Goal: Task Accomplishment & Management: Complete application form

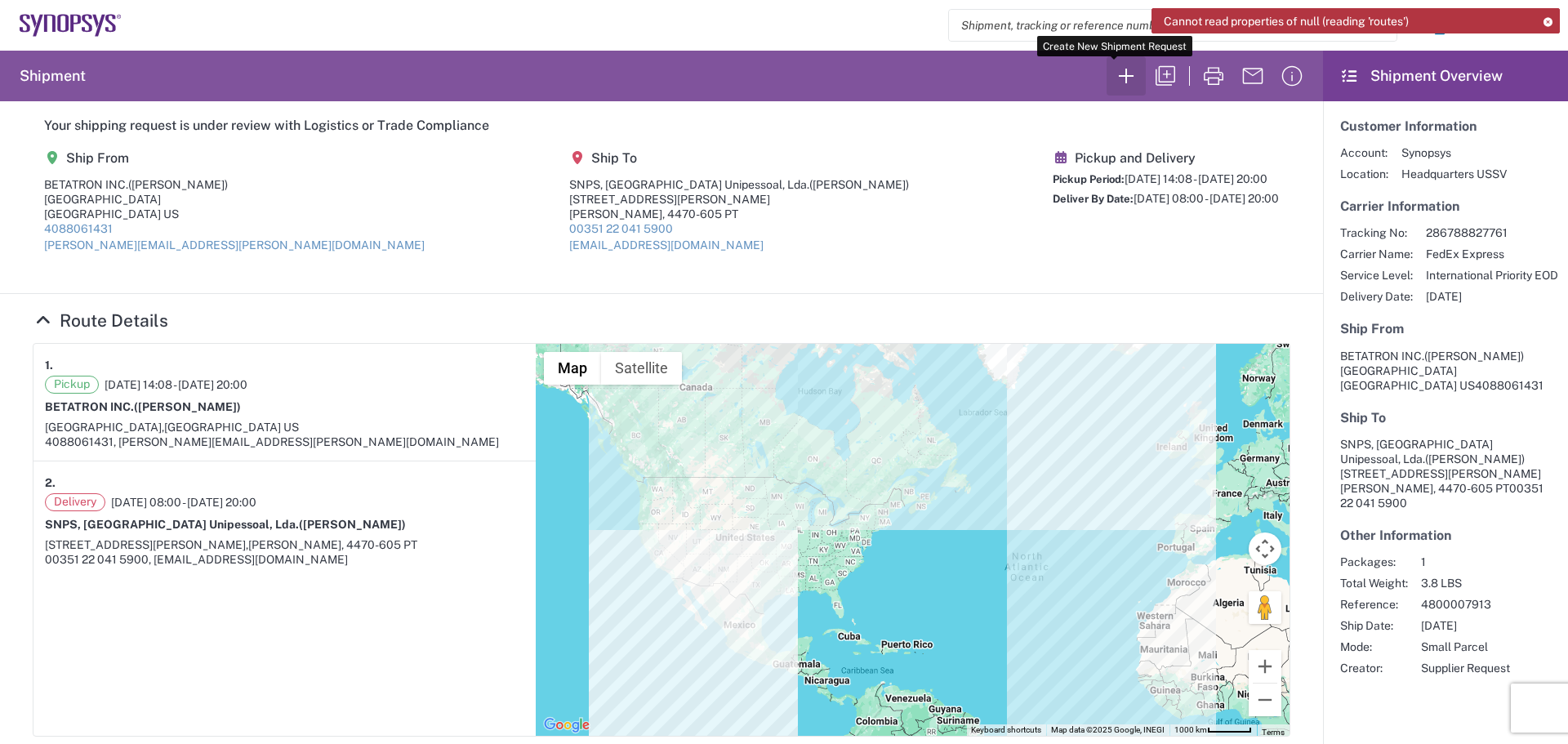
click at [1116, 78] on icon "button" at bounding box center [1126, 75] width 26 height 26
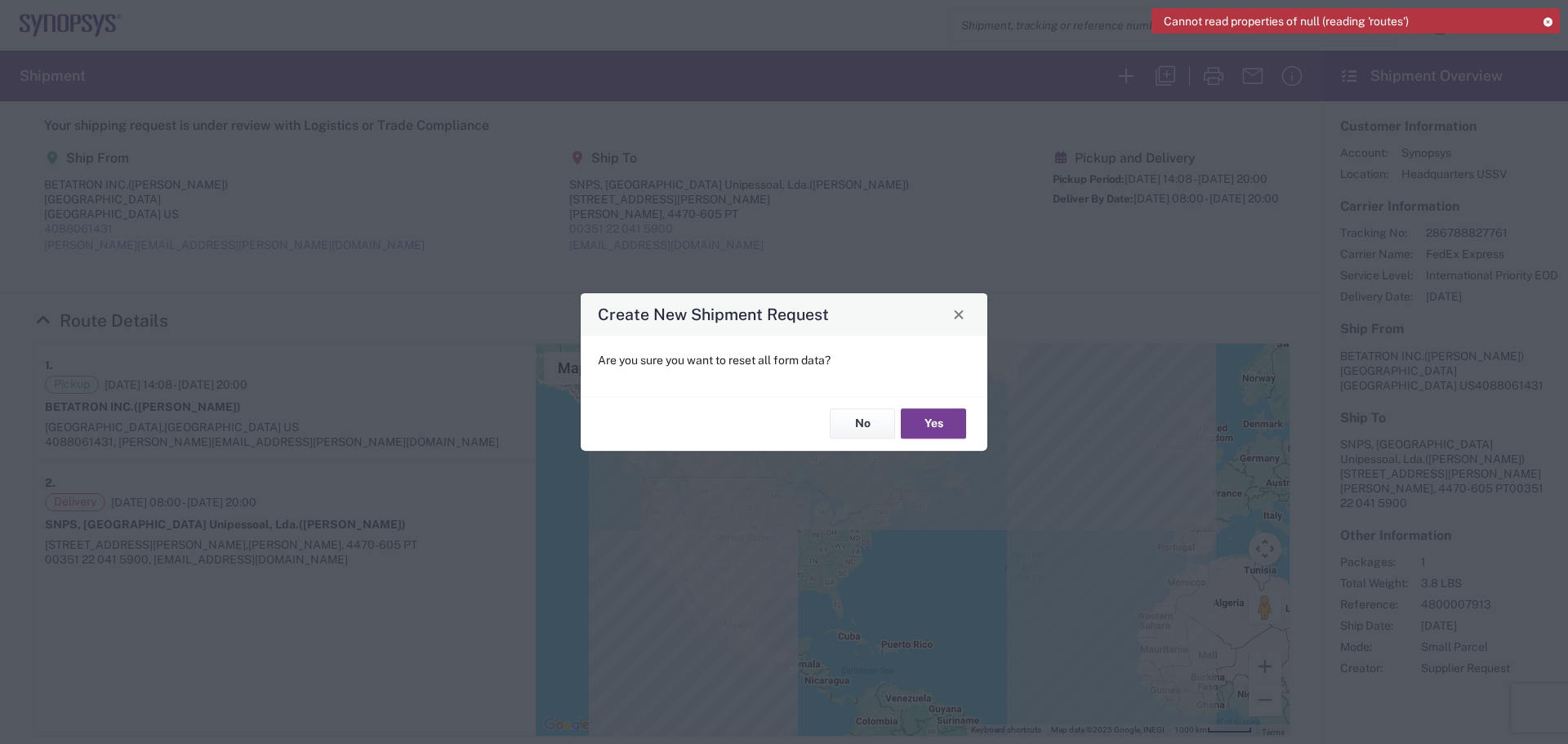
click at [941, 428] on button "Yes" at bounding box center [933, 424] width 65 height 30
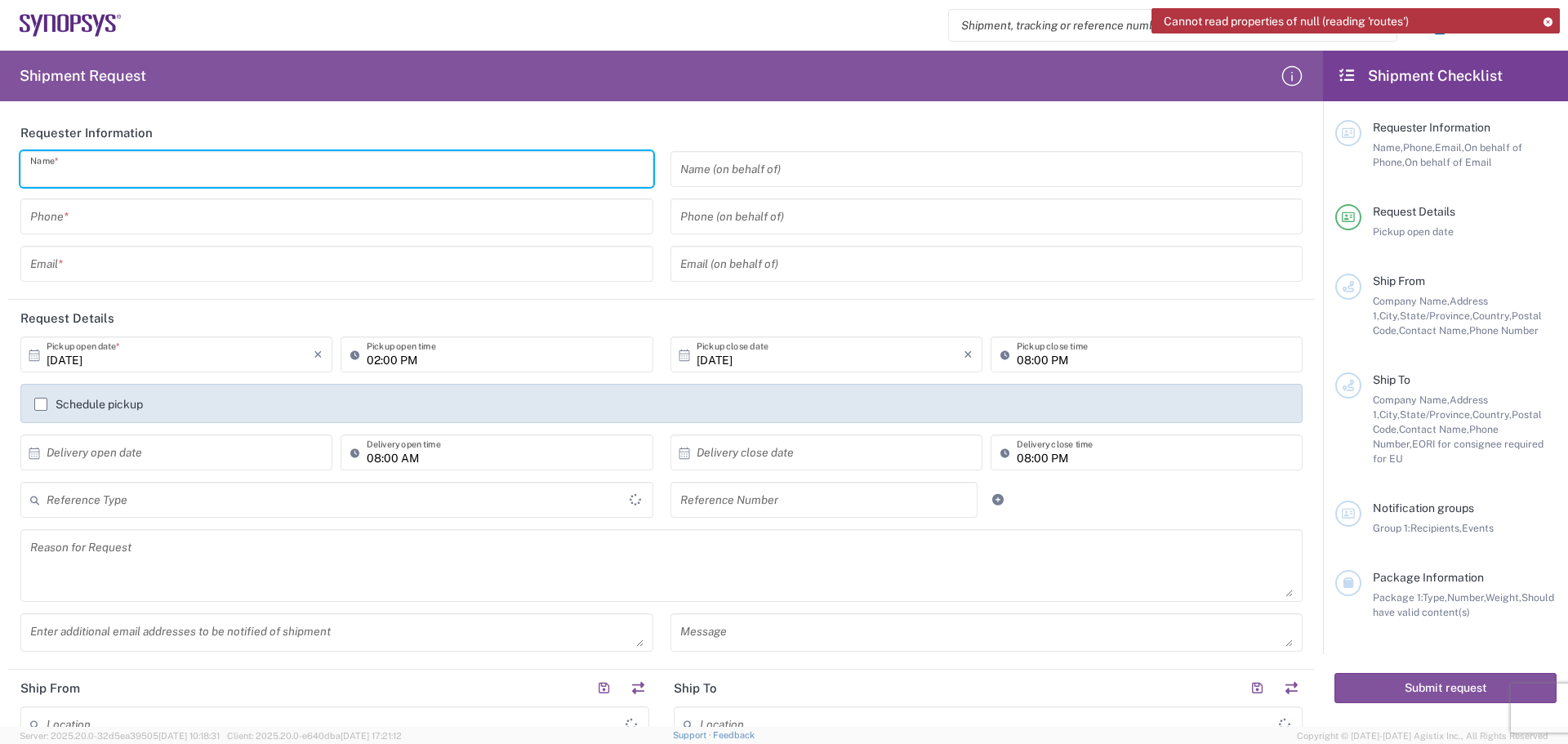
click at [99, 175] on input "text" at bounding box center [336, 169] width 613 height 29
type input "[GEOGRAPHIC_DATA]"
type input "[PERSON_NAME]"
type input "4088061431"
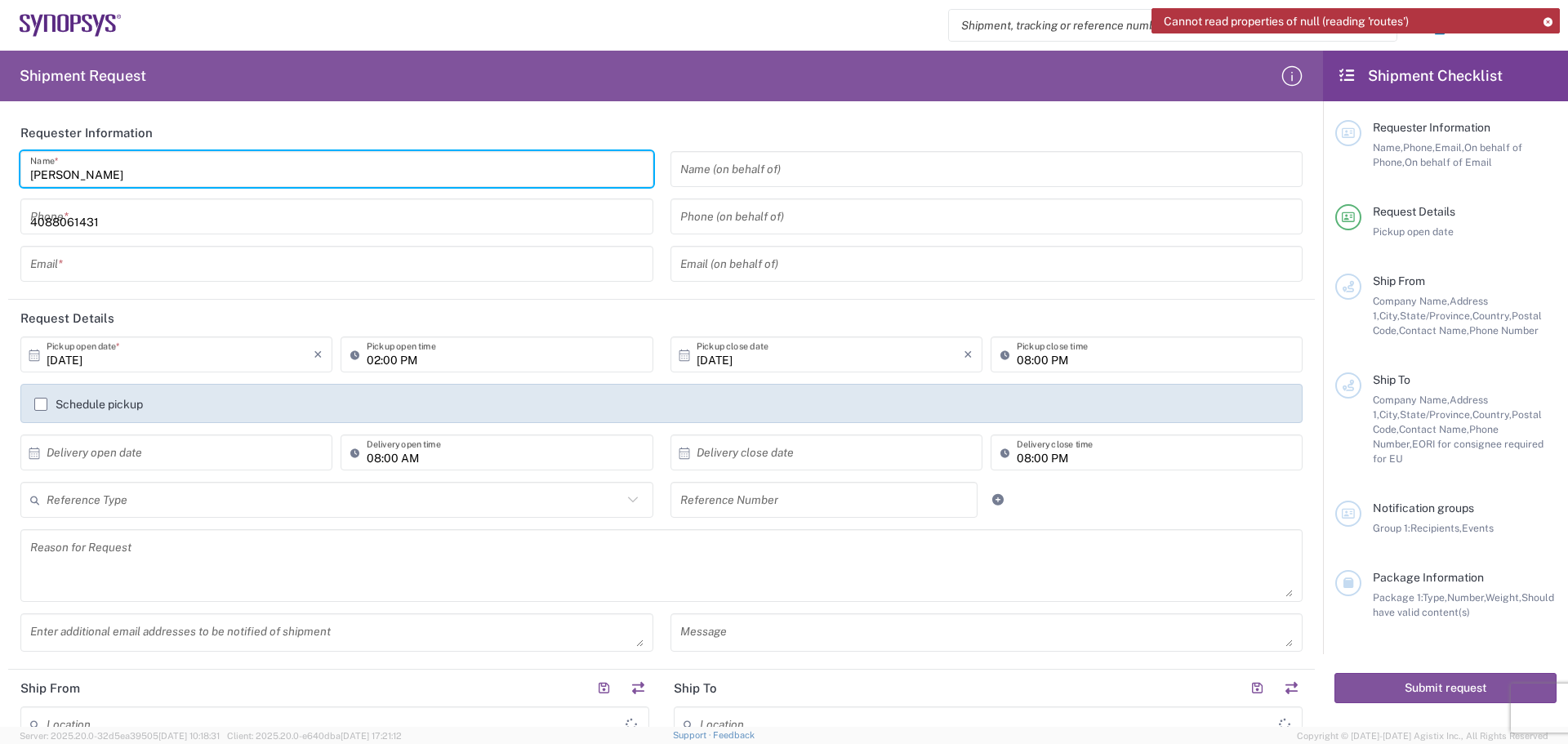
type input "[PERSON_NAME][EMAIL_ADDRESS][PERSON_NAME][DOMAIN_NAME]"
click at [680, 220] on input "tel" at bounding box center [986, 216] width 613 height 29
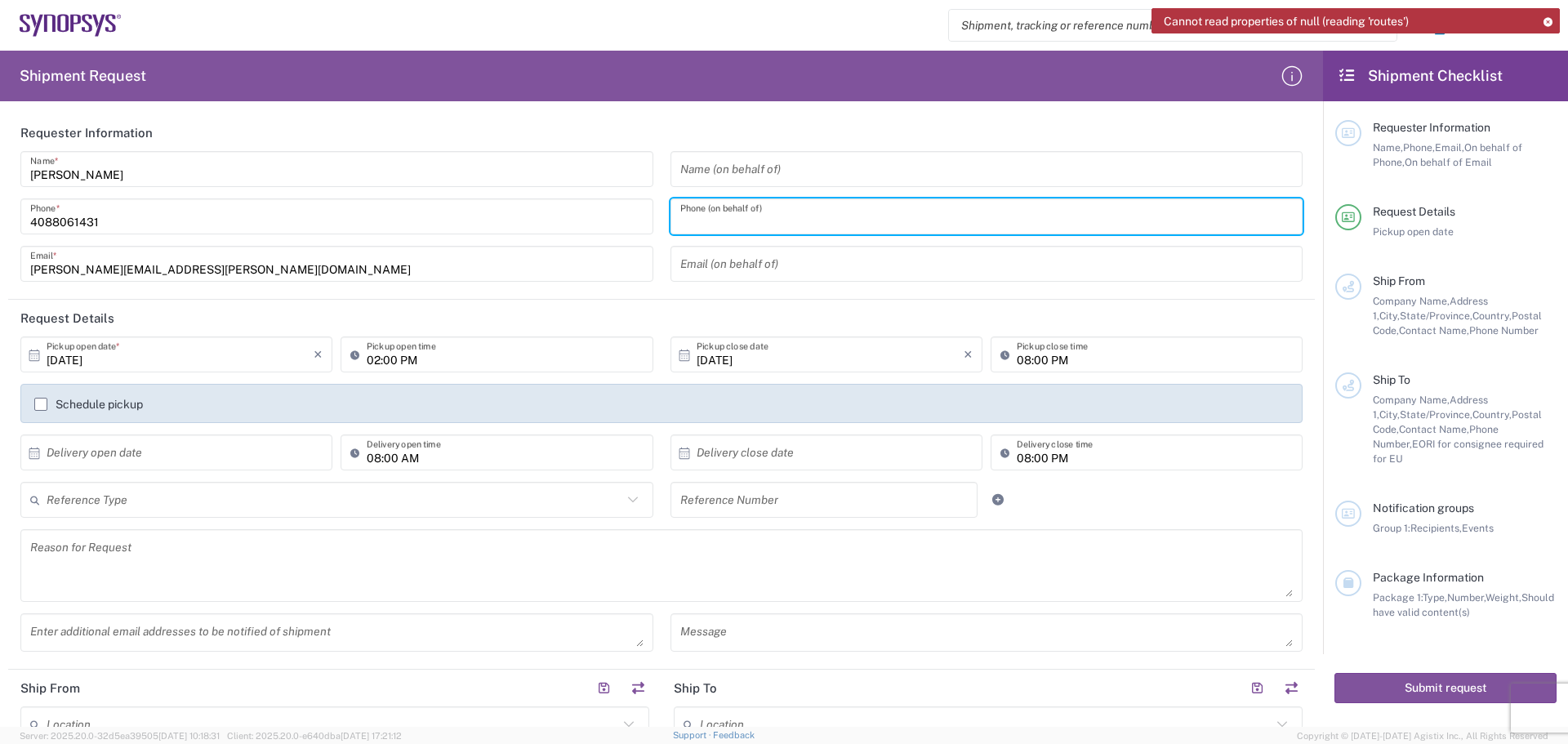
type input "4088061431"
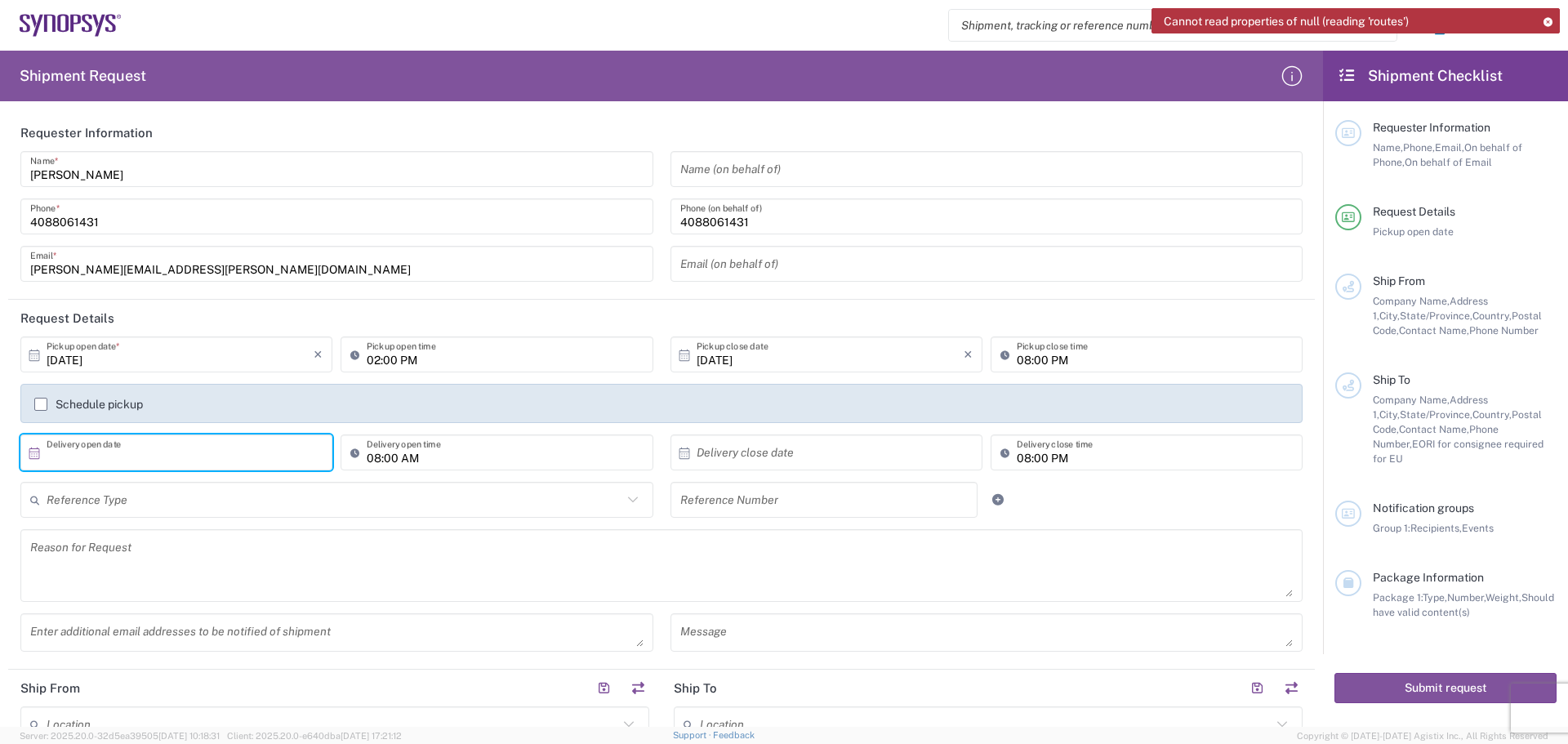
click at [54, 452] on input "text" at bounding box center [180, 452] width 267 height 29
click at [205, 557] on span "9" at bounding box center [201, 555] width 24 height 23
type input "[DATE]"
click at [699, 452] on input "text" at bounding box center [830, 452] width 267 height 29
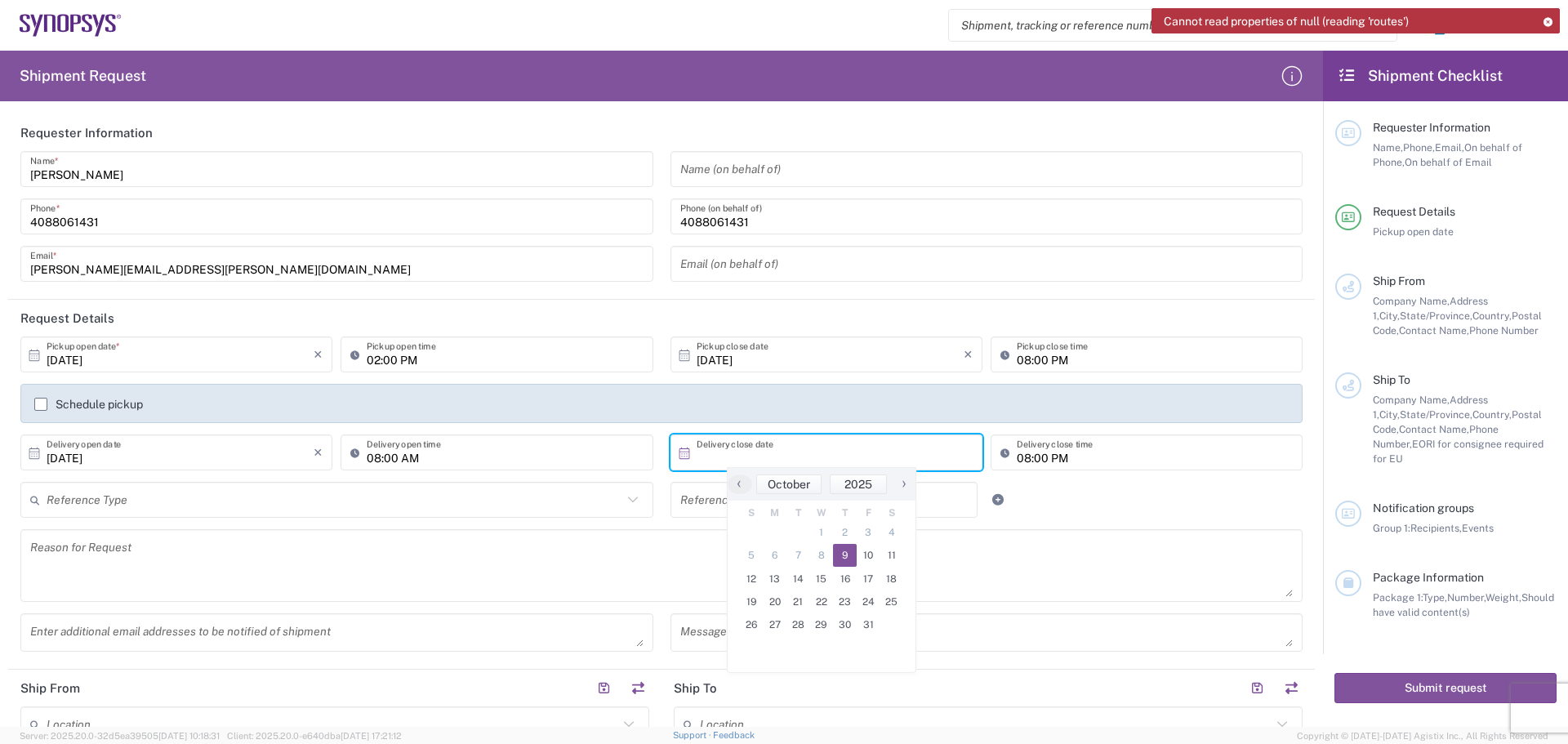
click at [849, 561] on span "9" at bounding box center [845, 555] width 24 height 23
type input "[DATE]"
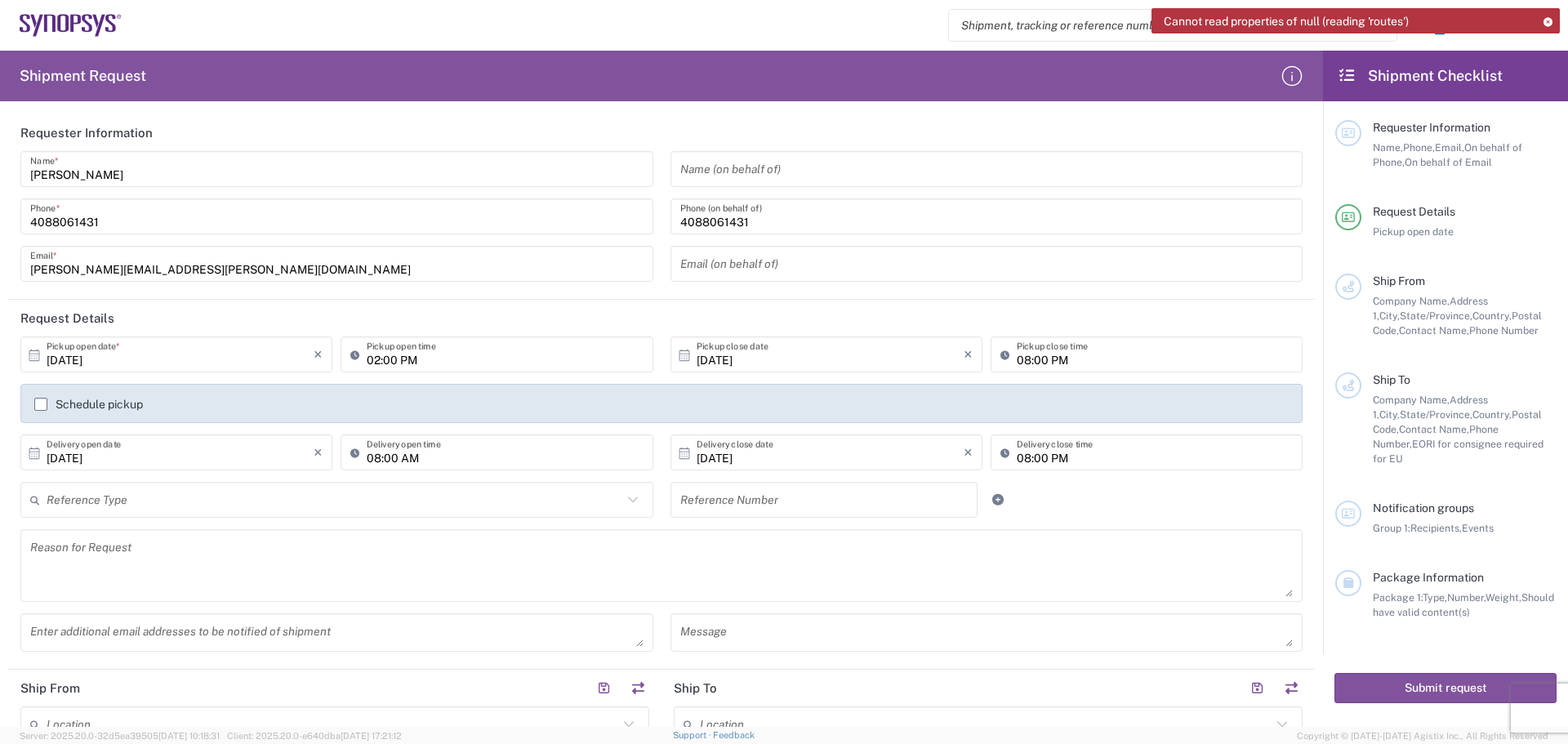
click at [67, 497] on input "text" at bounding box center [335, 500] width 575 height 29
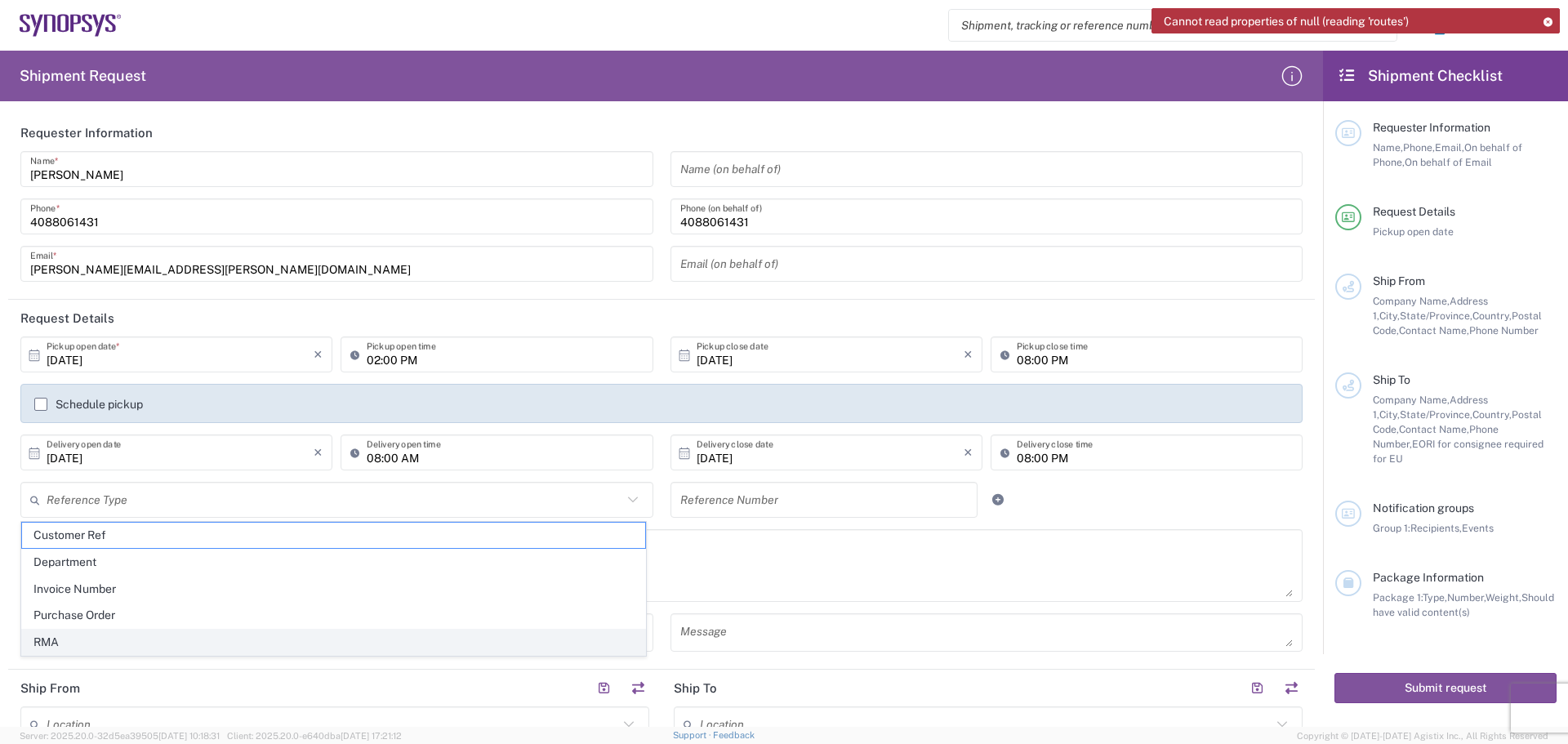
click at [154, 641] on span "RMA" at bounding box center [334, 643] width 623 height 26
type input "RMA"
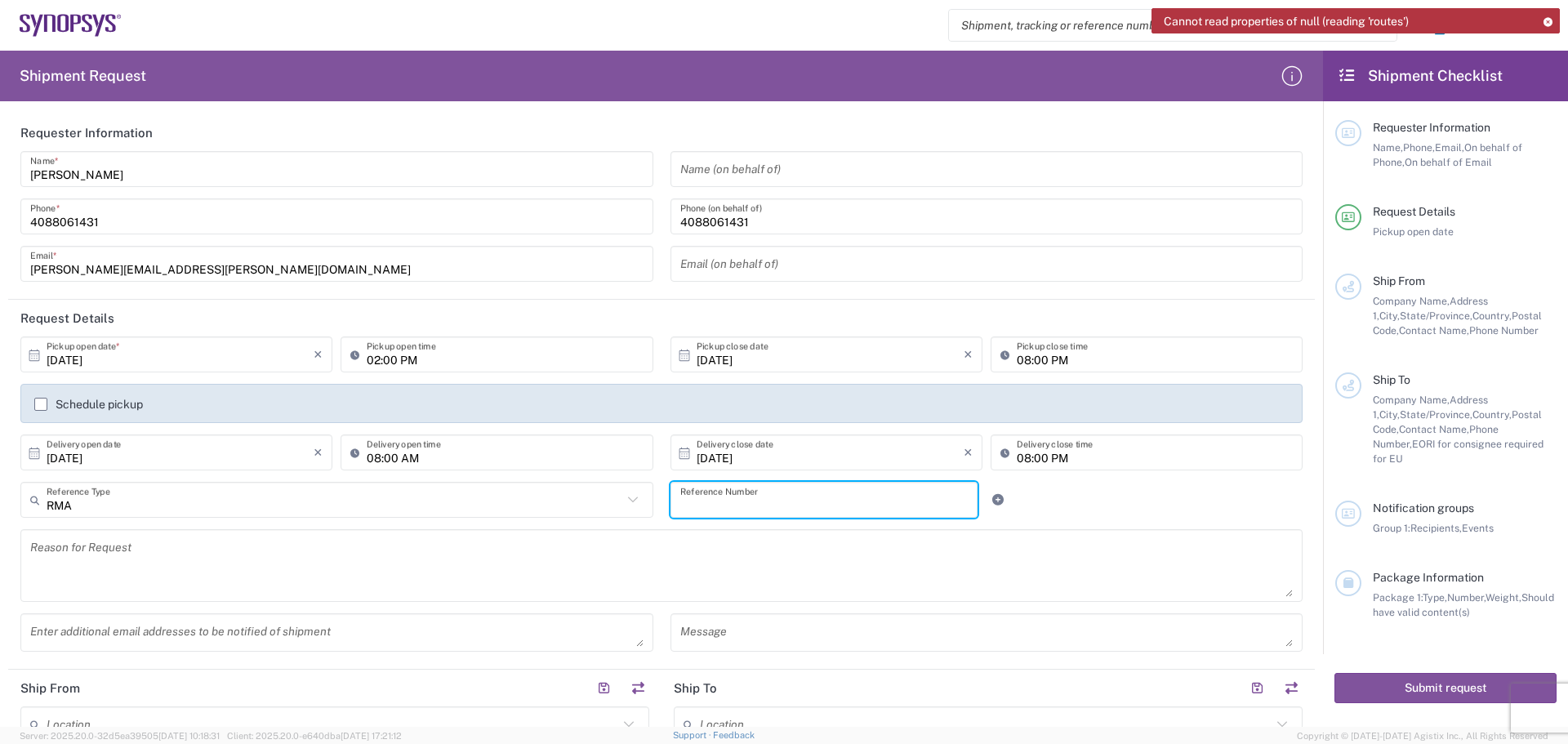
click at [688, 495] on input "text" at bounding box center [824, 500] width 289 height 29
type input "E128MP revB rework"
click at [47, 552] on textarea at bounding box center [662, 566] width 1263 height 63
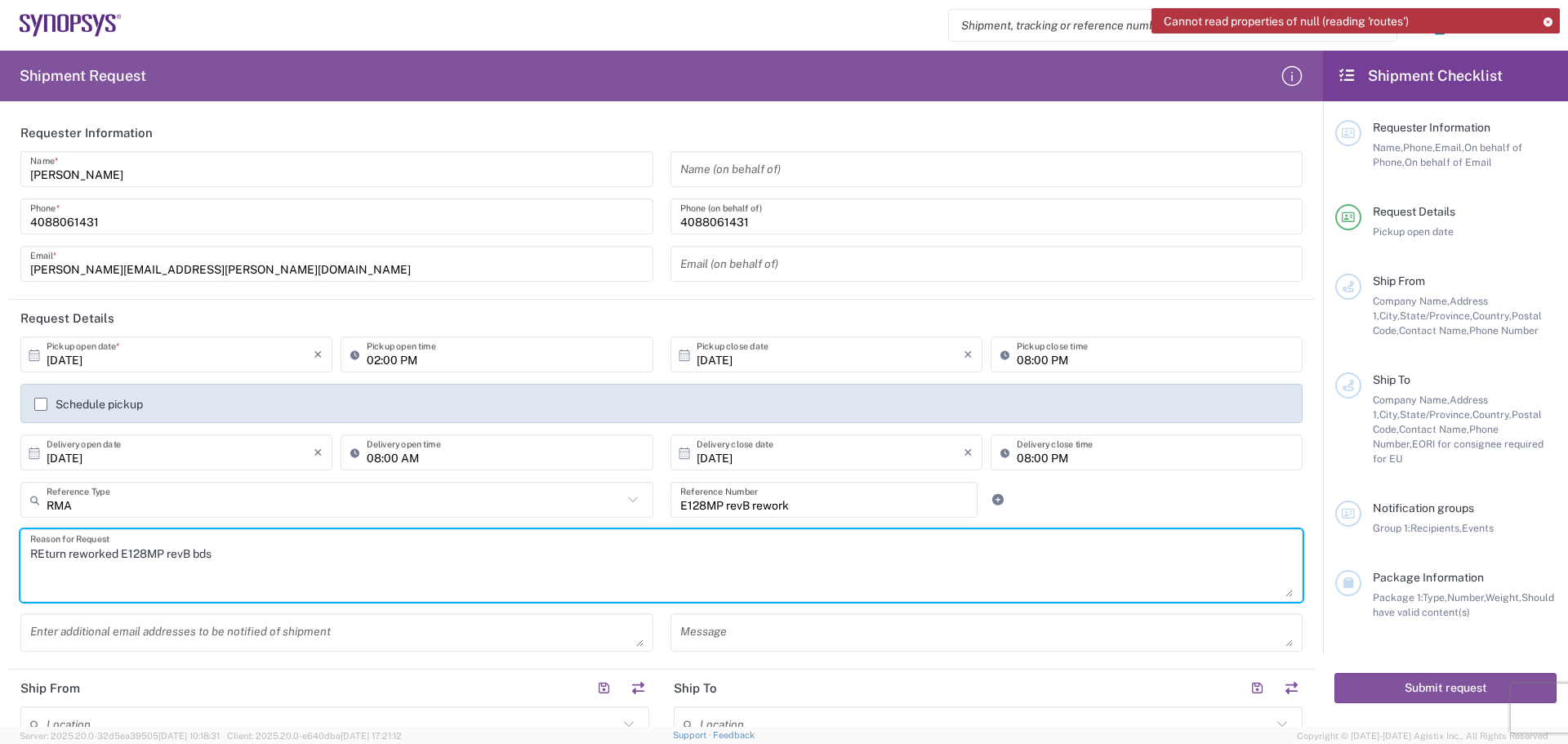
click at [48, 555] on textarea "REturn reworked E128MP revB bds" at bounding box center [662, 566] width 1263 height 63
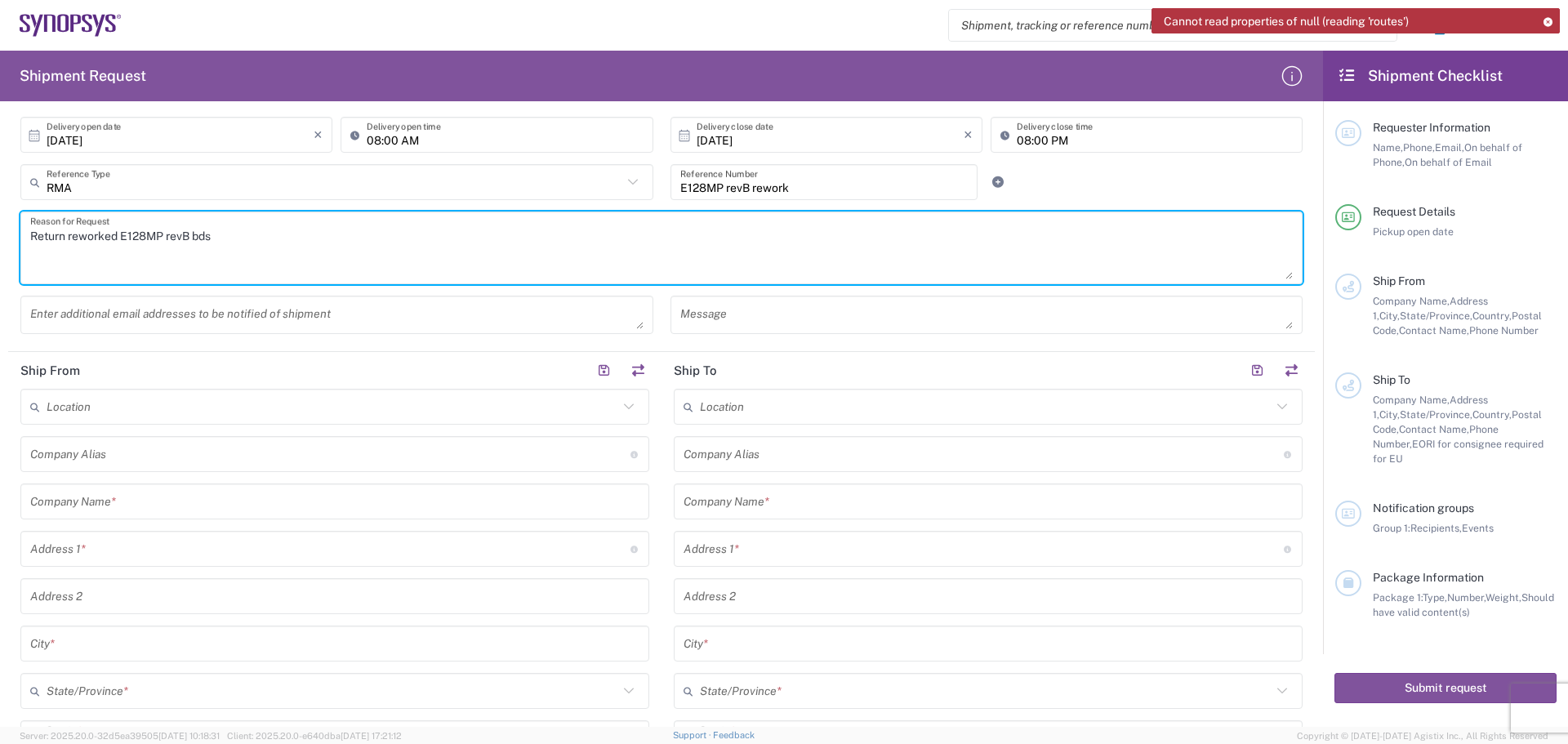
scroll to position [326, 0]
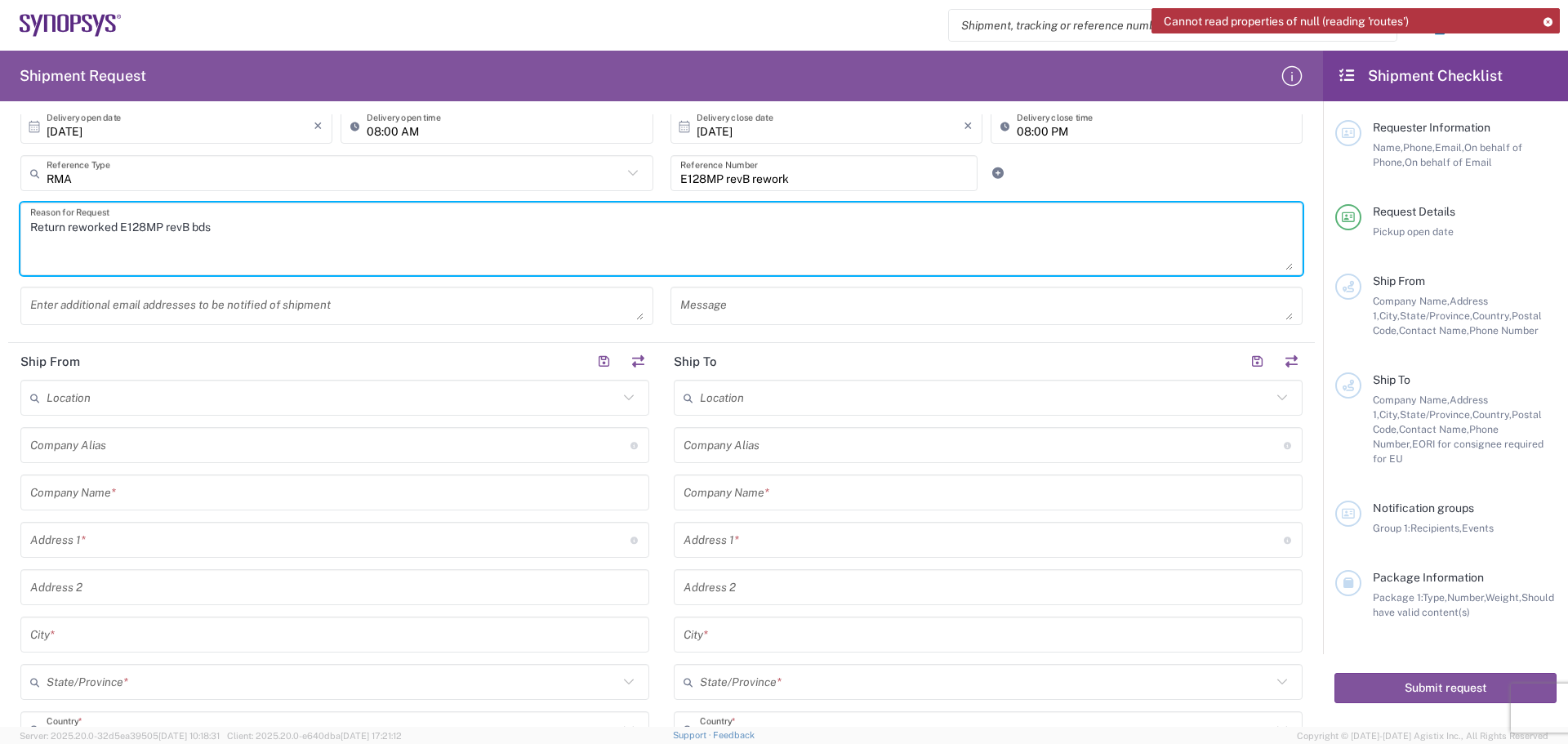
type textarea "Return reworked E128MP revB bds"
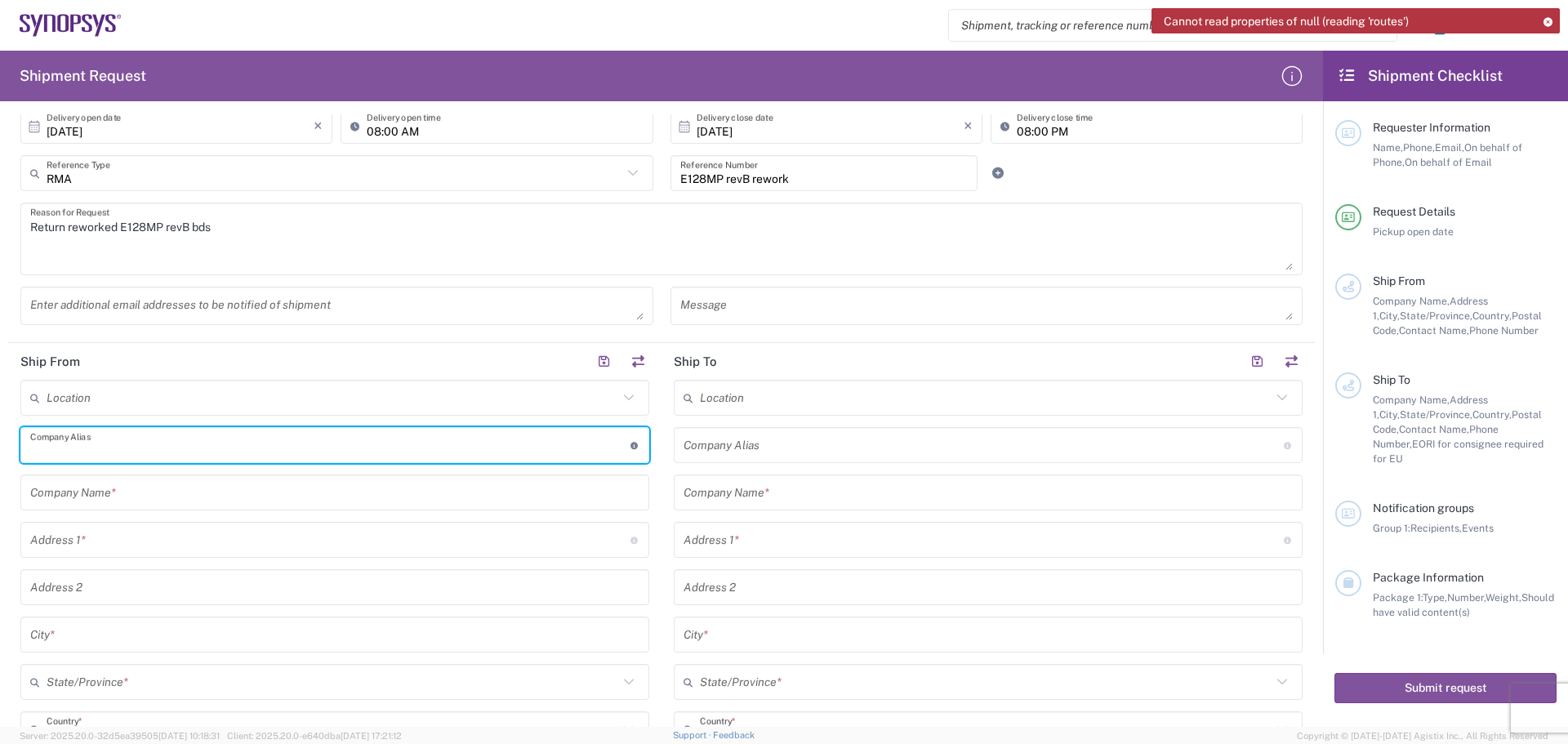
click at [61, 451] on input "text" at bounding box center [330, 445] width 600 height 29
type input "Betatron Inc."
type input "[PERSON_NAME][EMAIL_ADDRESS][PERSON_NAME][DOMAIN_NAME]"
type input "Betatron Inc."
type input "[STREET_ADDRESS]"
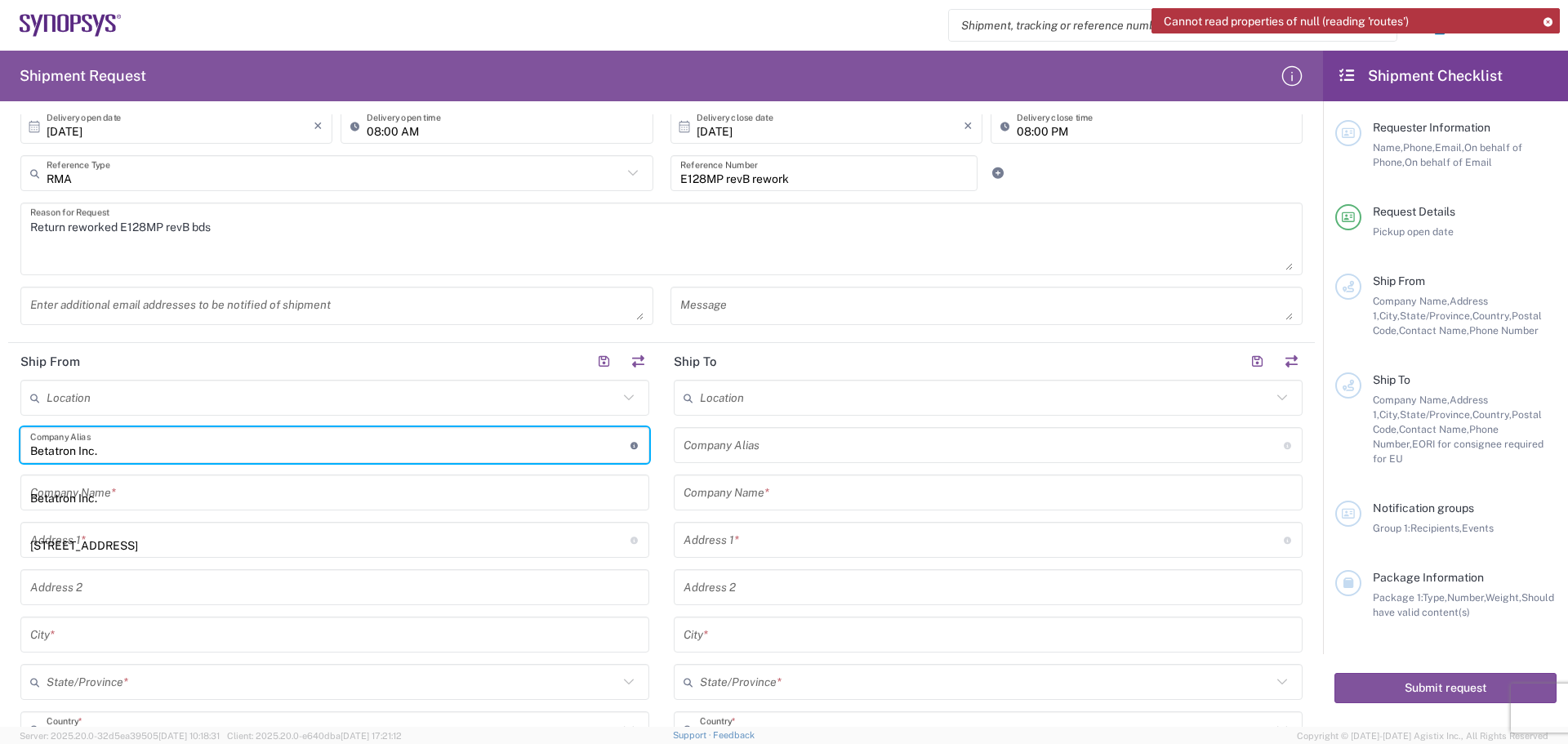
type input "[GEOGRAPHIC_DATA][PERSON_NAME]"
type input "[US_STATE]"
type input "[GEOGRAPHIC_DATA]"
type input "95131"
type input "[PERSON_NAME]"
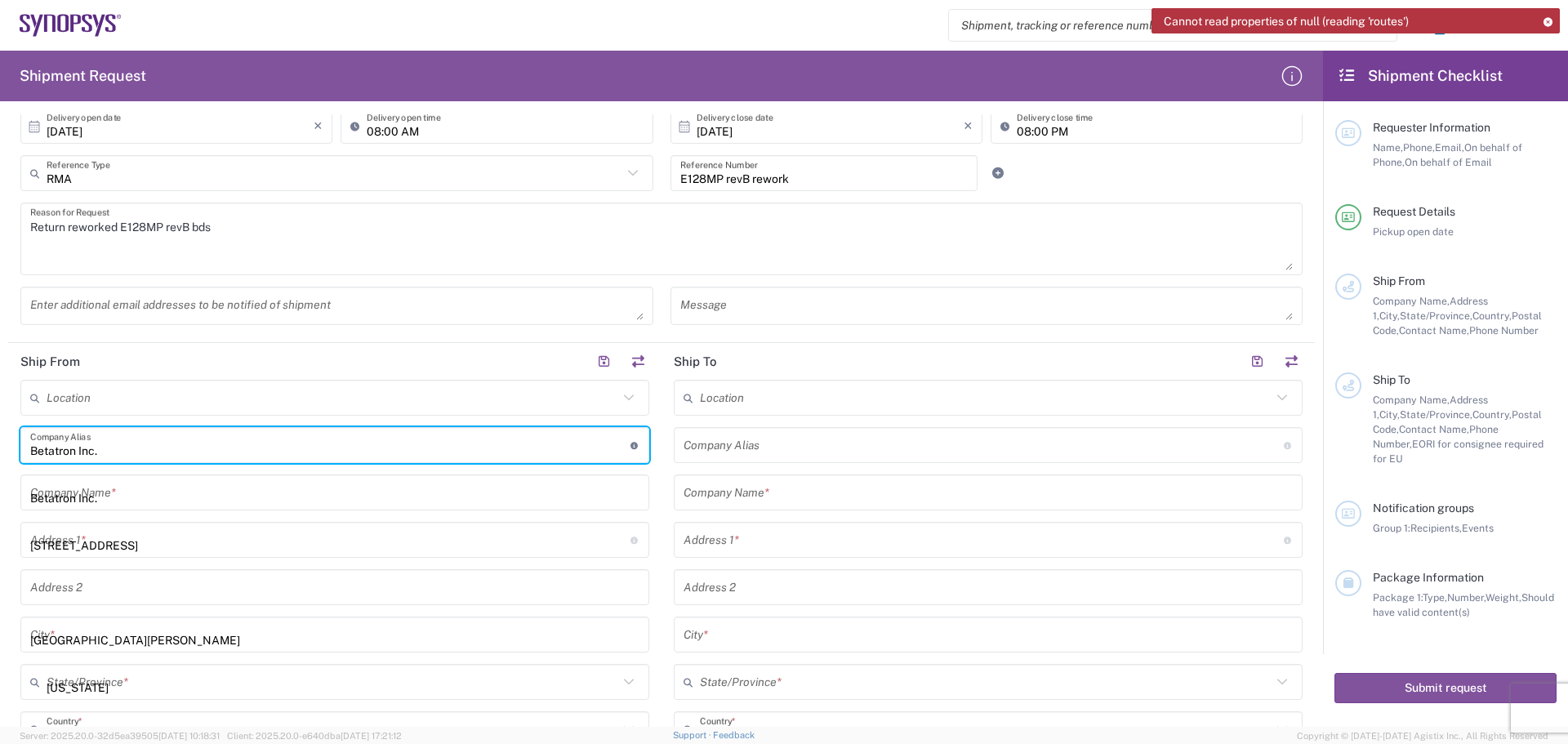
type input "4088061431"
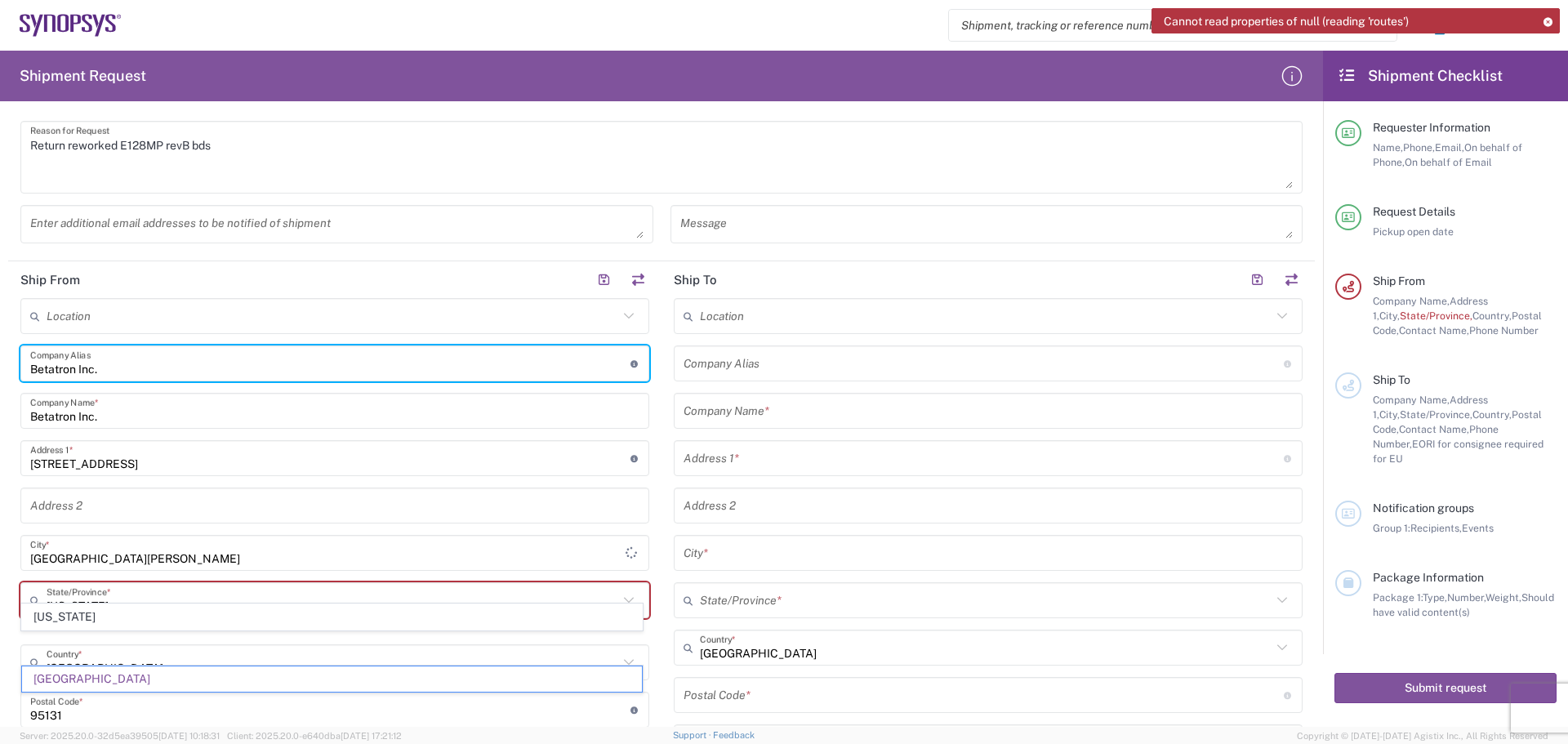
scroll to position [490, 0]
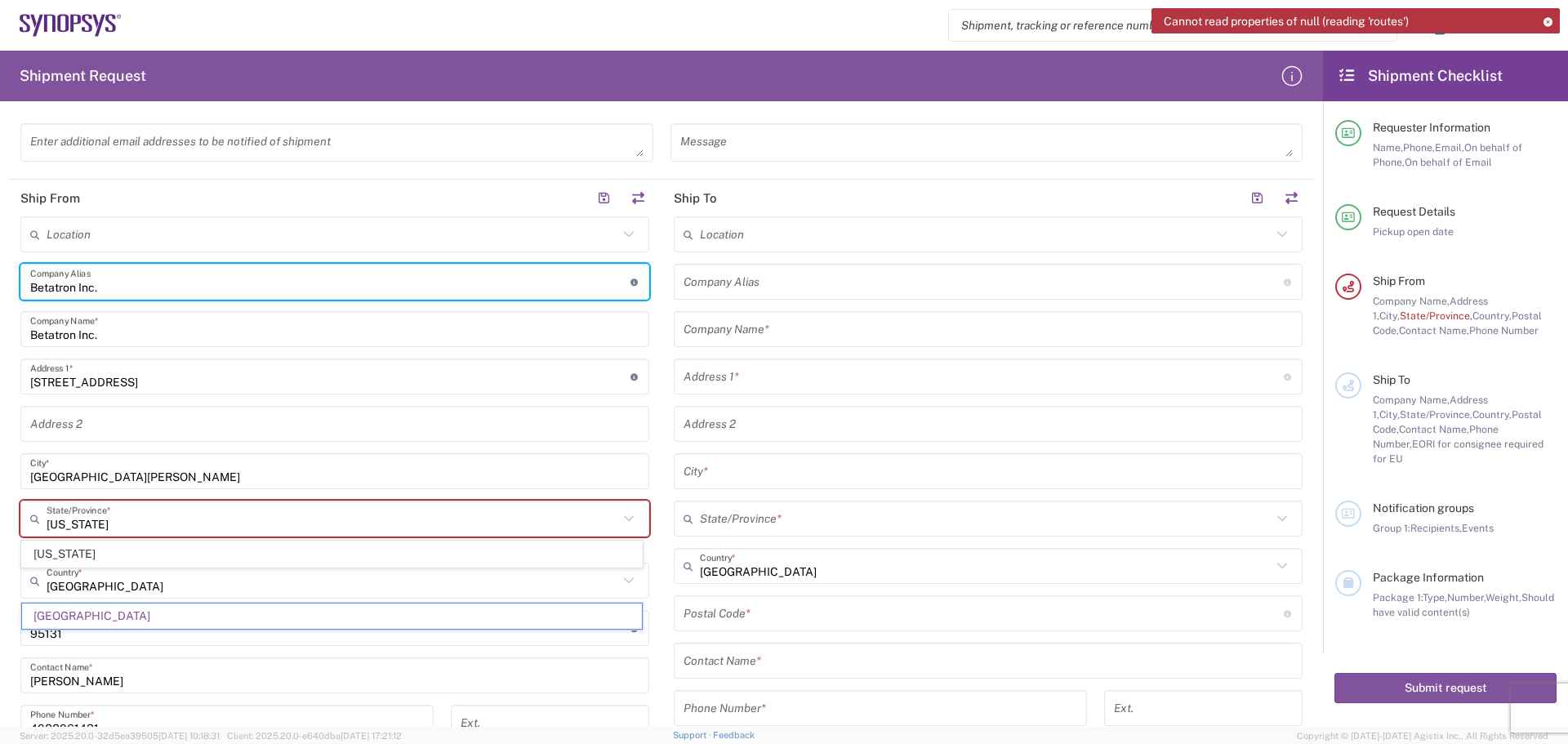
click at [186, 553] on span "[US_STATE]" at bounding box center [332, 555] width 619 height 26
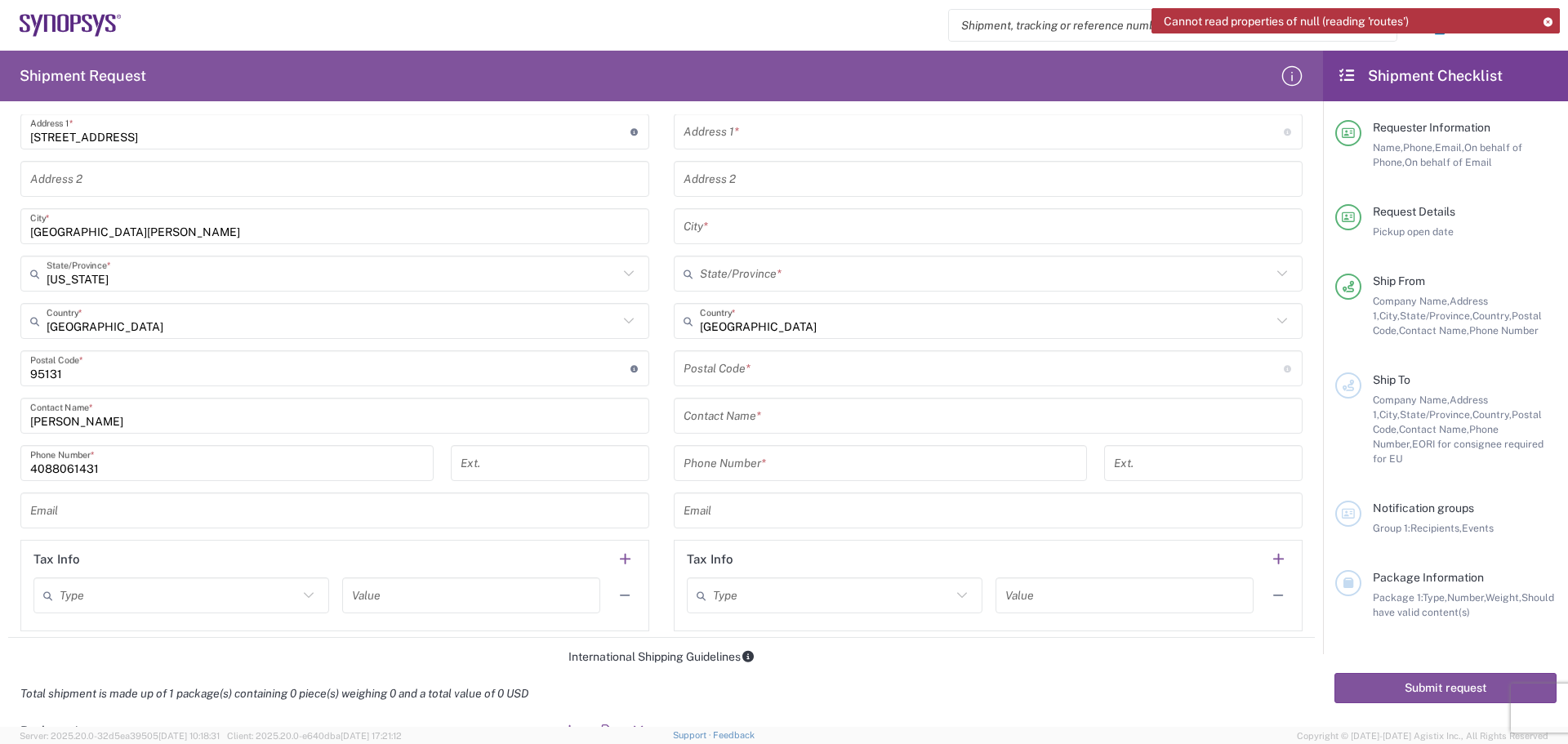
scroll to position [246, 0]
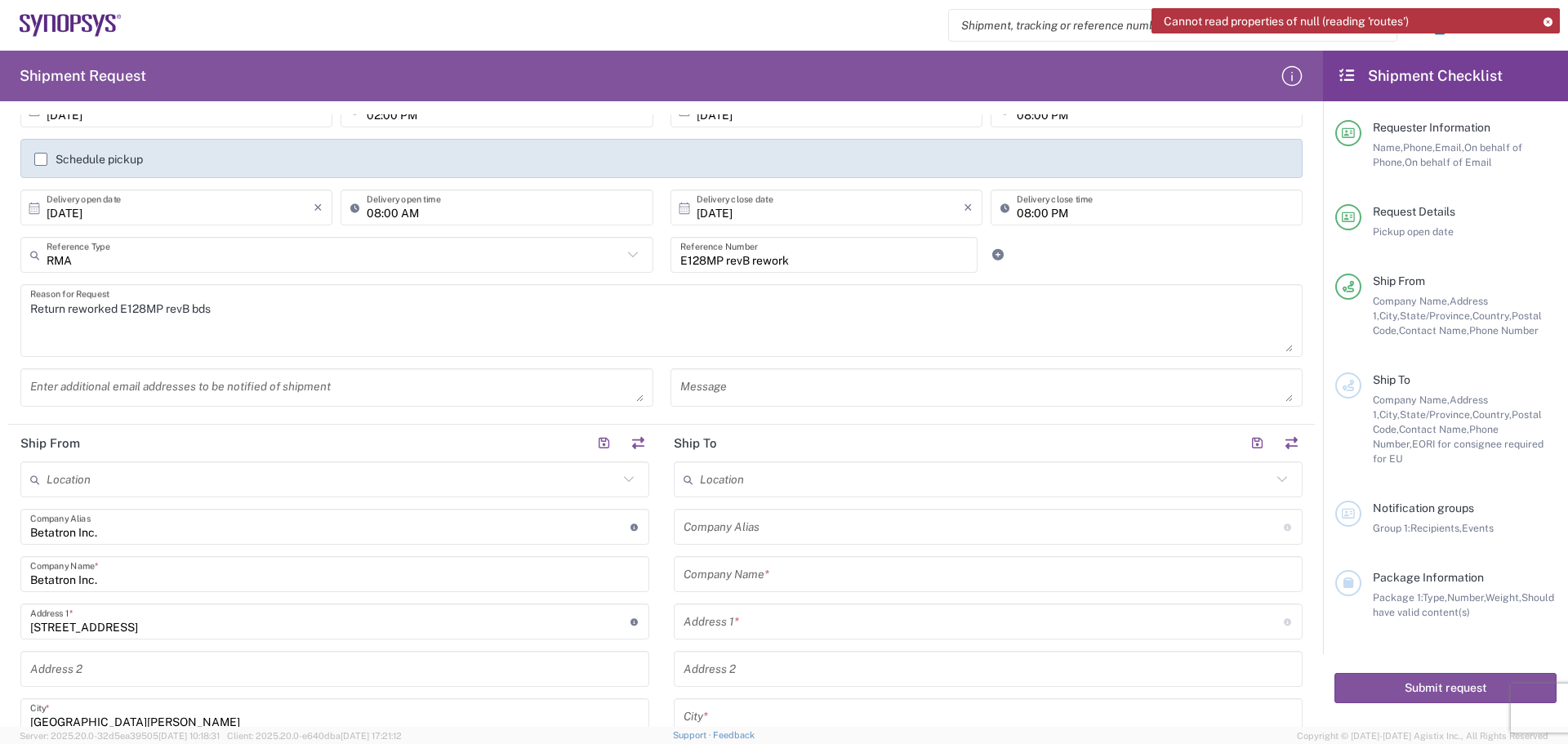
click at [717, 482] on input "text" at bounding box center [985, 479] width 572 height 29
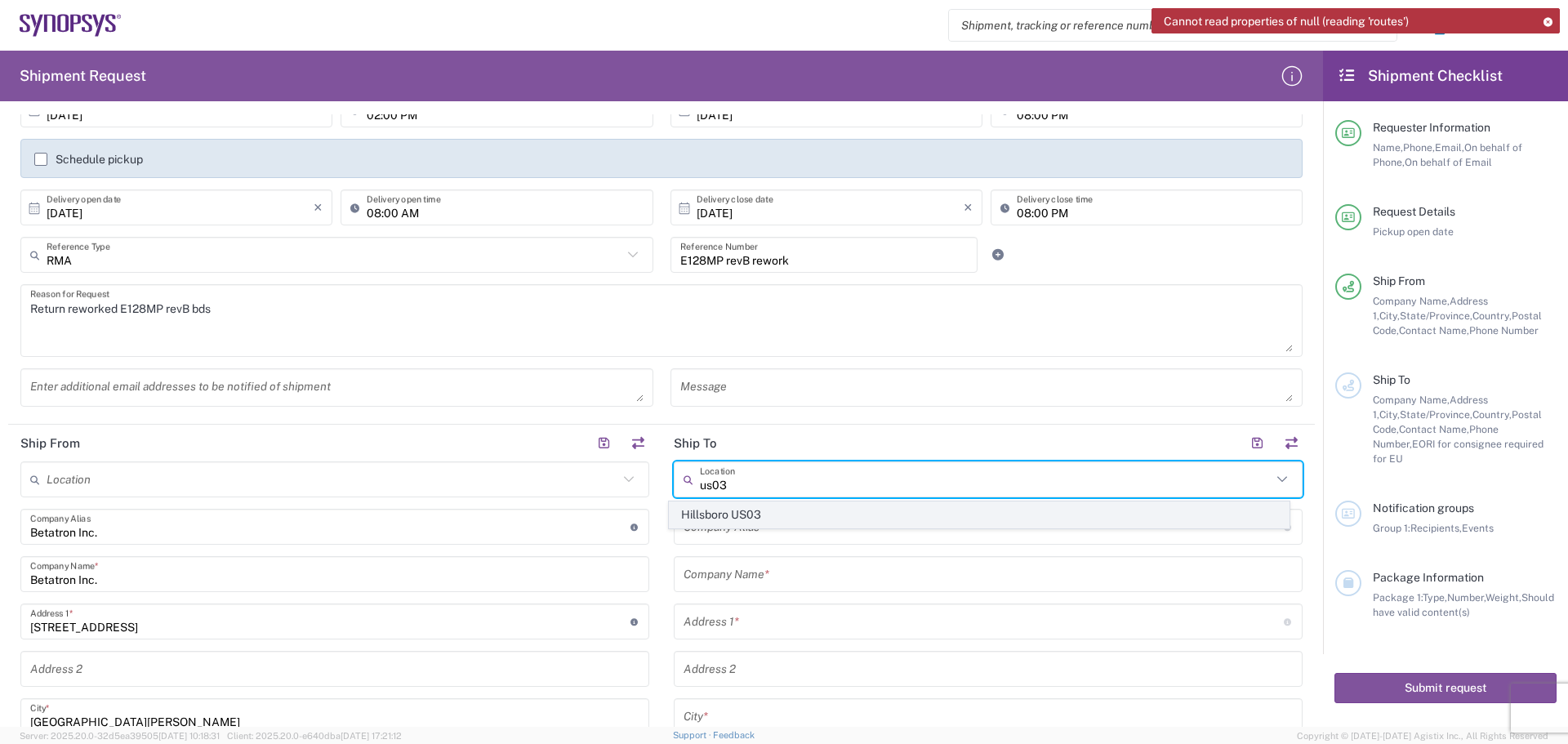
click at [838, 514] on span "Hillsboro US03" at bounding box center [980, 515] width 619 height 26
type input "Hillsboro US03"
type input "Synopsys Inc"
type input "[STREET_ADDRESS][PERSON_NAME]"
type input "Suite 400"
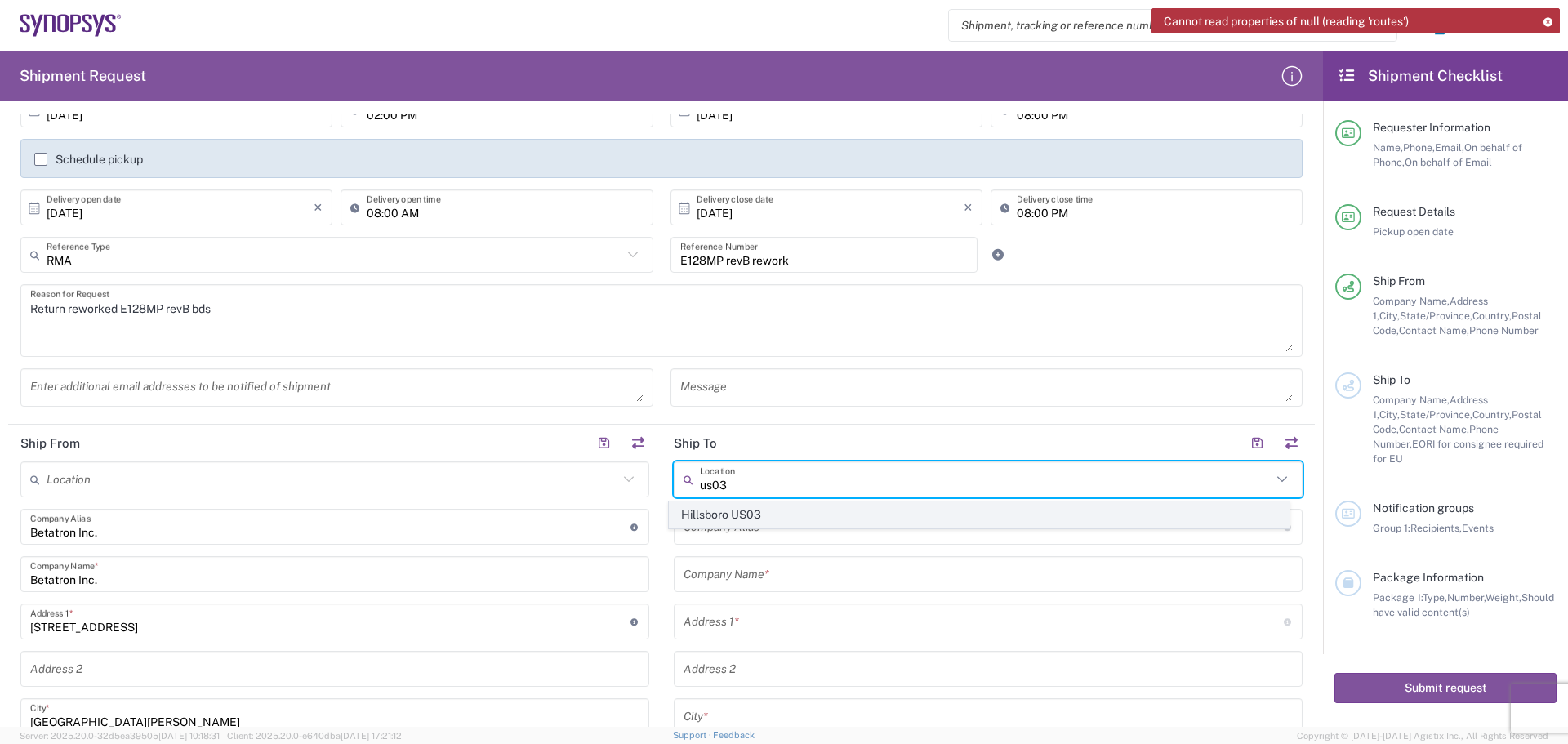
type input "Hillsboro"
type input "[US_STATE]"
type input "97124"
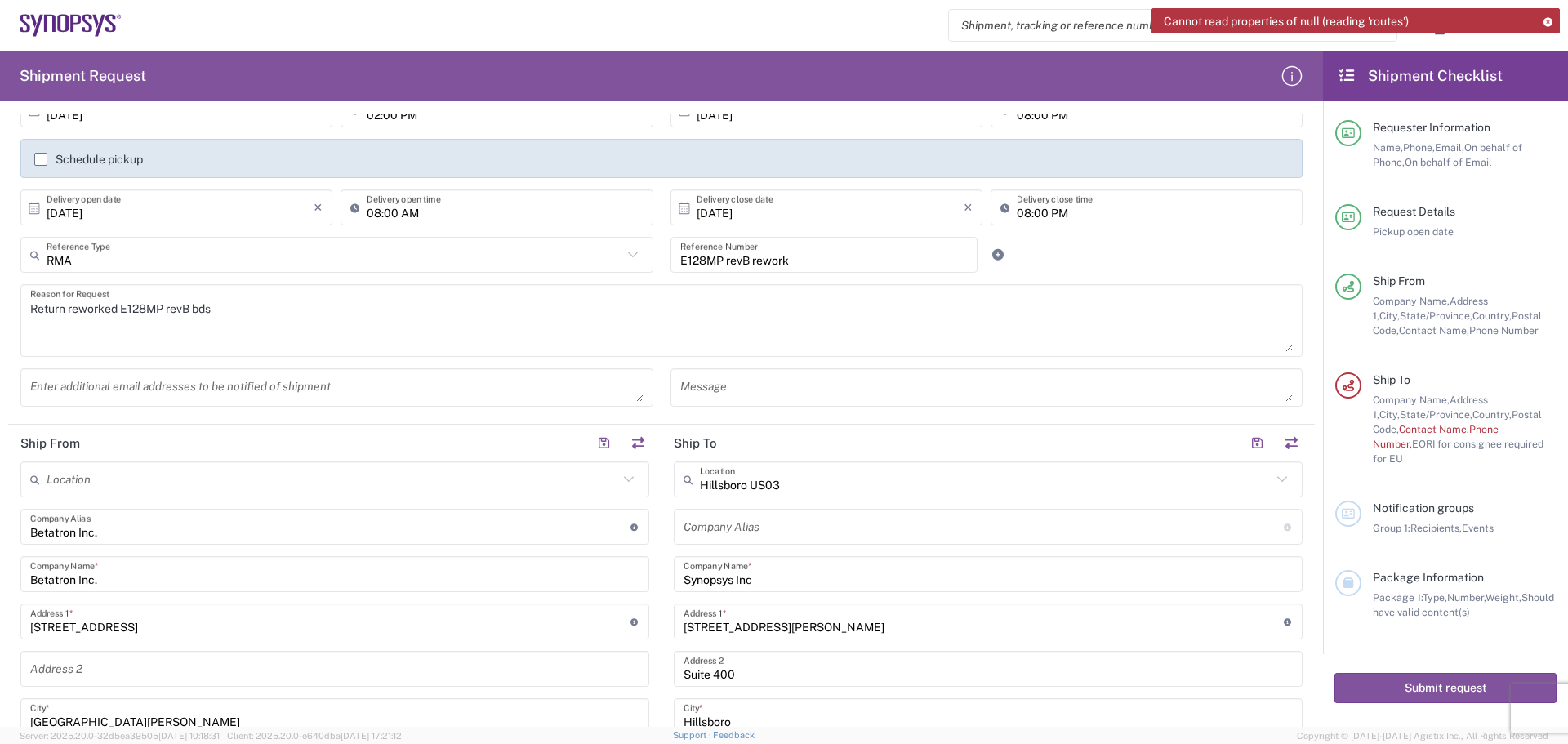
scroll to position [490, 0]
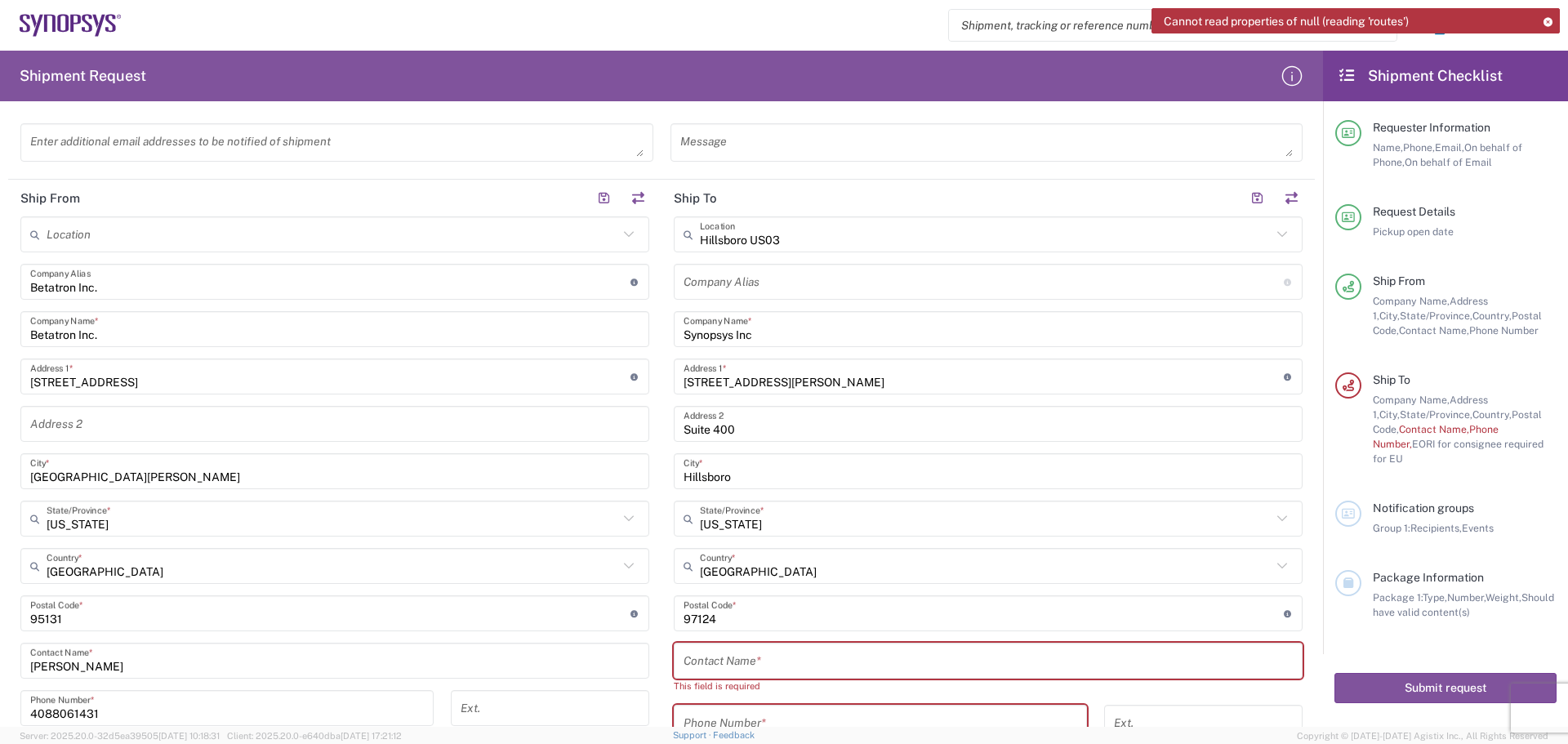
click at [693, 663] on input "text" at bounding box center [988, 661] width 609 height 29
type input "r"
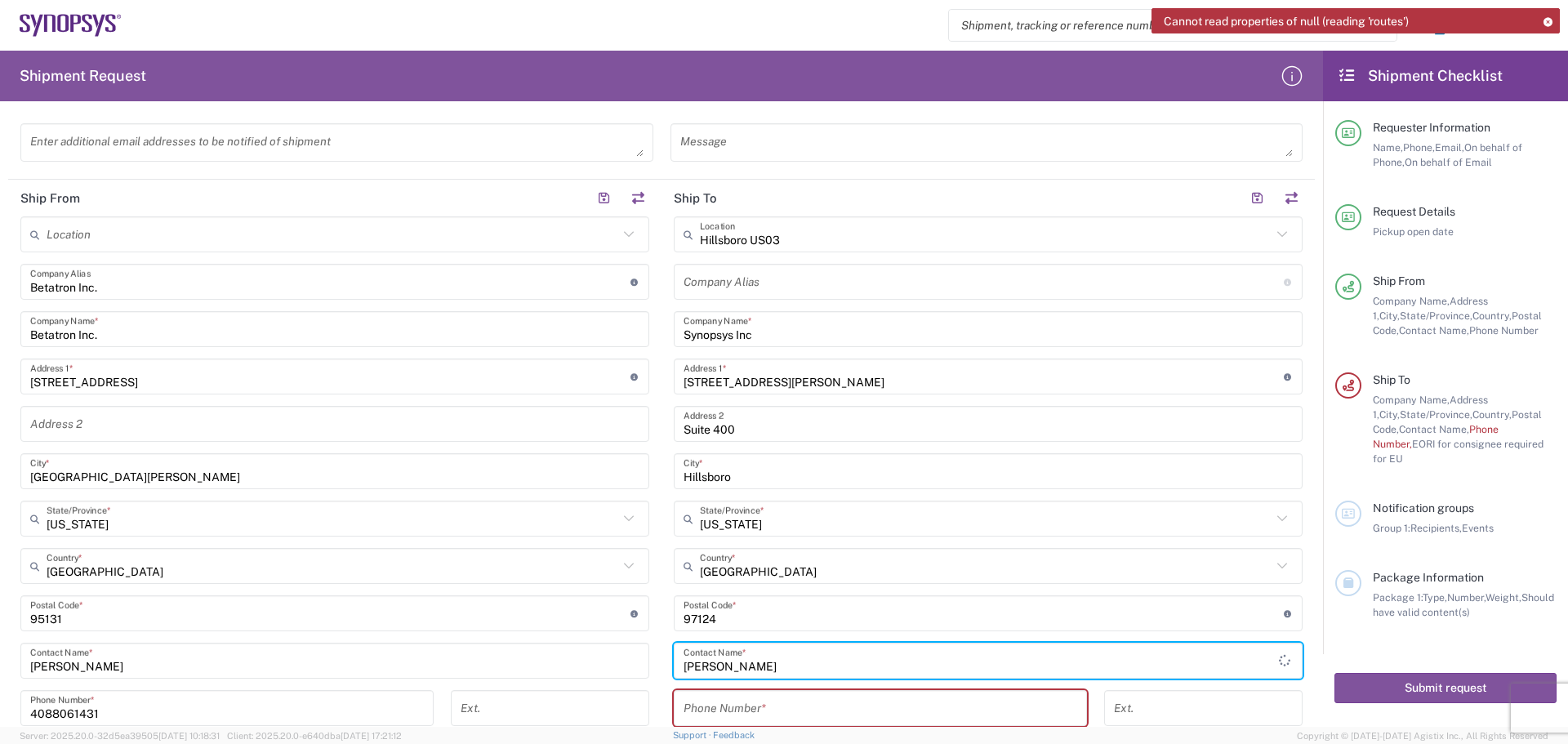
scroll to position [494, 0]
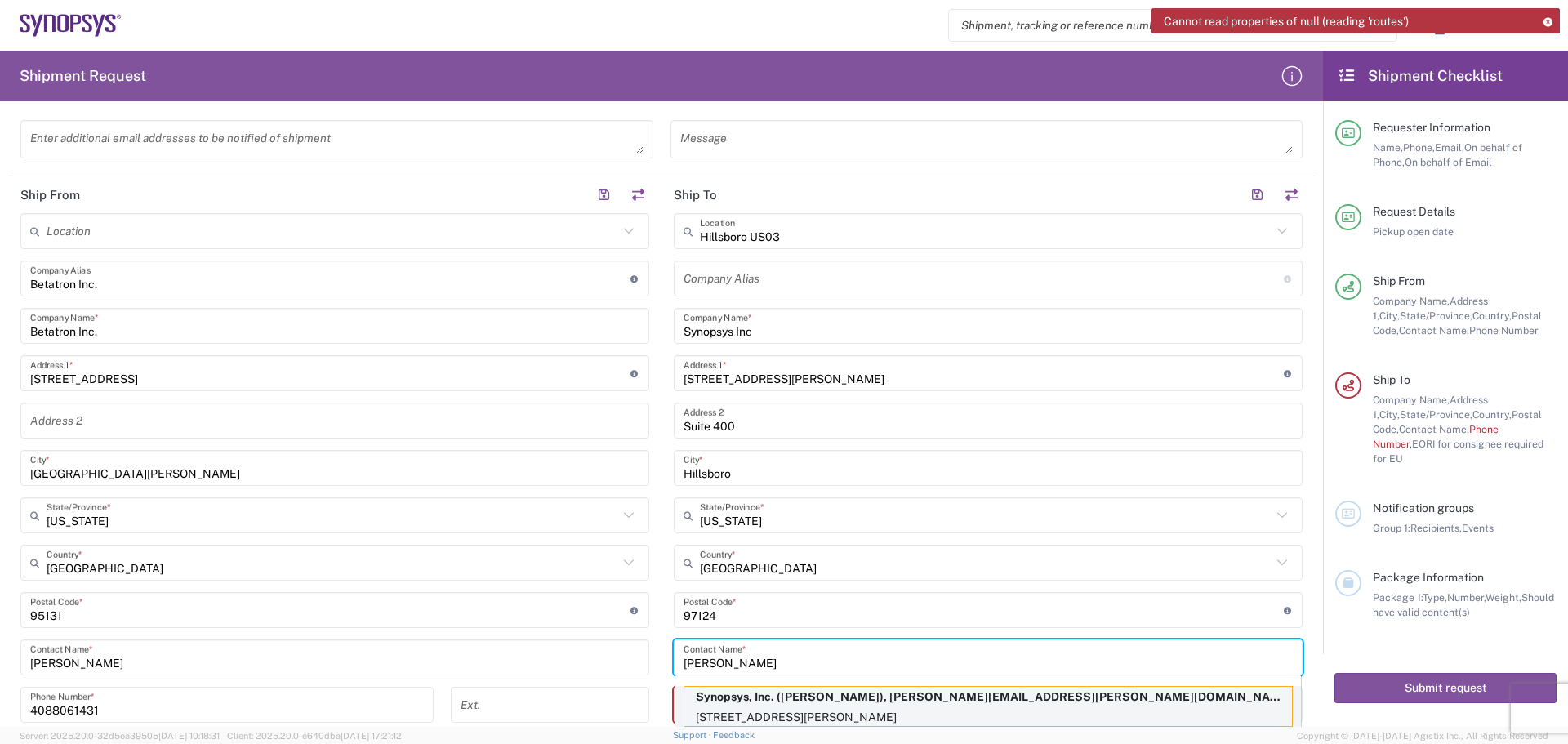
type input "[PERSON_NAME]"
click at [887, 700] on p "Synopsys, Inc. ([PERSON_NAME]), [PERSON_NAME][EMAIL_ADDRESS][PERSON_NAME][DOMAI…" at bounding box center [988, 697] width 608 height 20
type input "Synopsys Hillsboro"
type input "Synopsys, Inc."
type input "[STREET_ADDRESS][PERSON_NAME]"
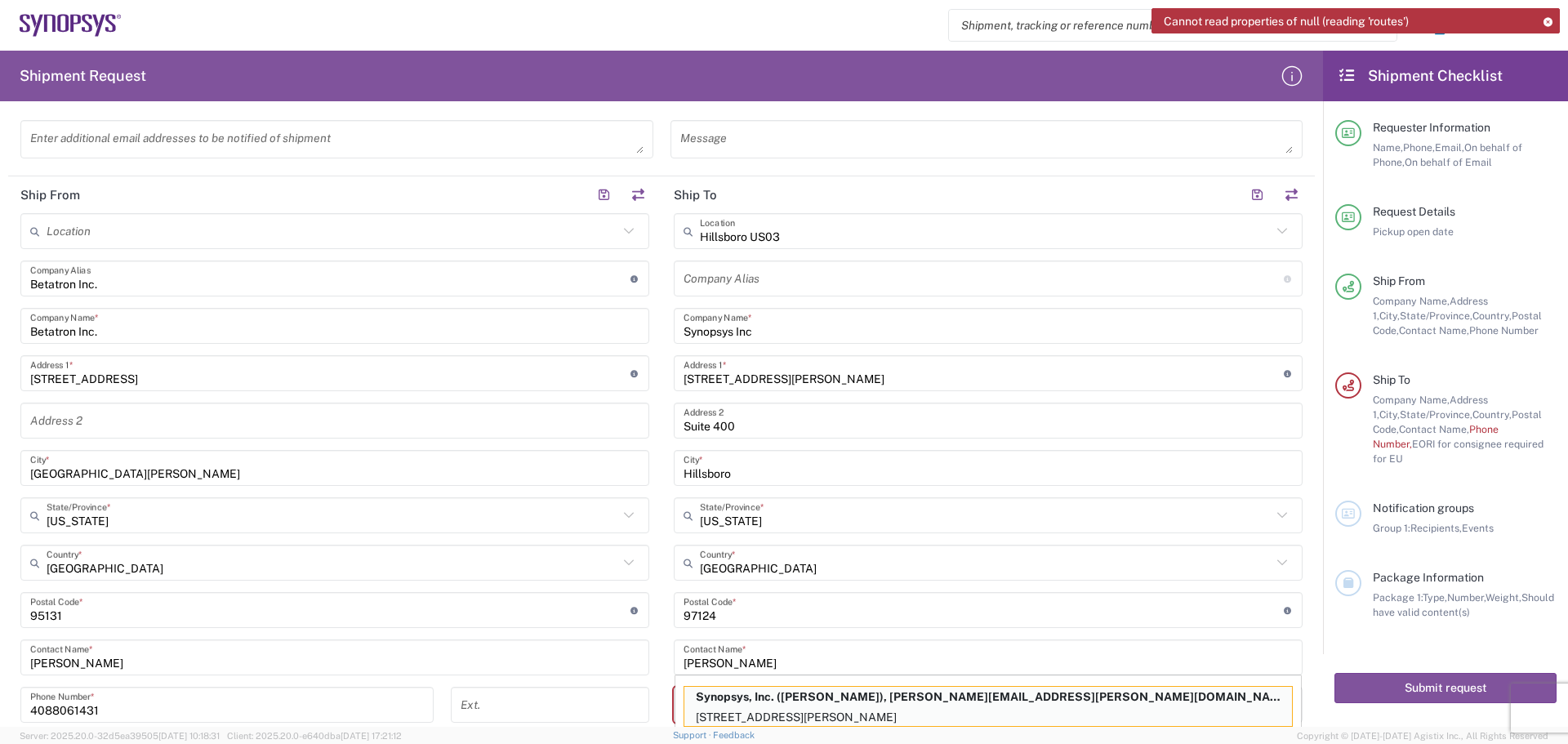
type input "[PERSON_NAME]"
type input "5038808195"
type input "[PERSON_NAME][EMAIL_ADDRESS][PERSON_NAME][DOMAIN_NAME]"
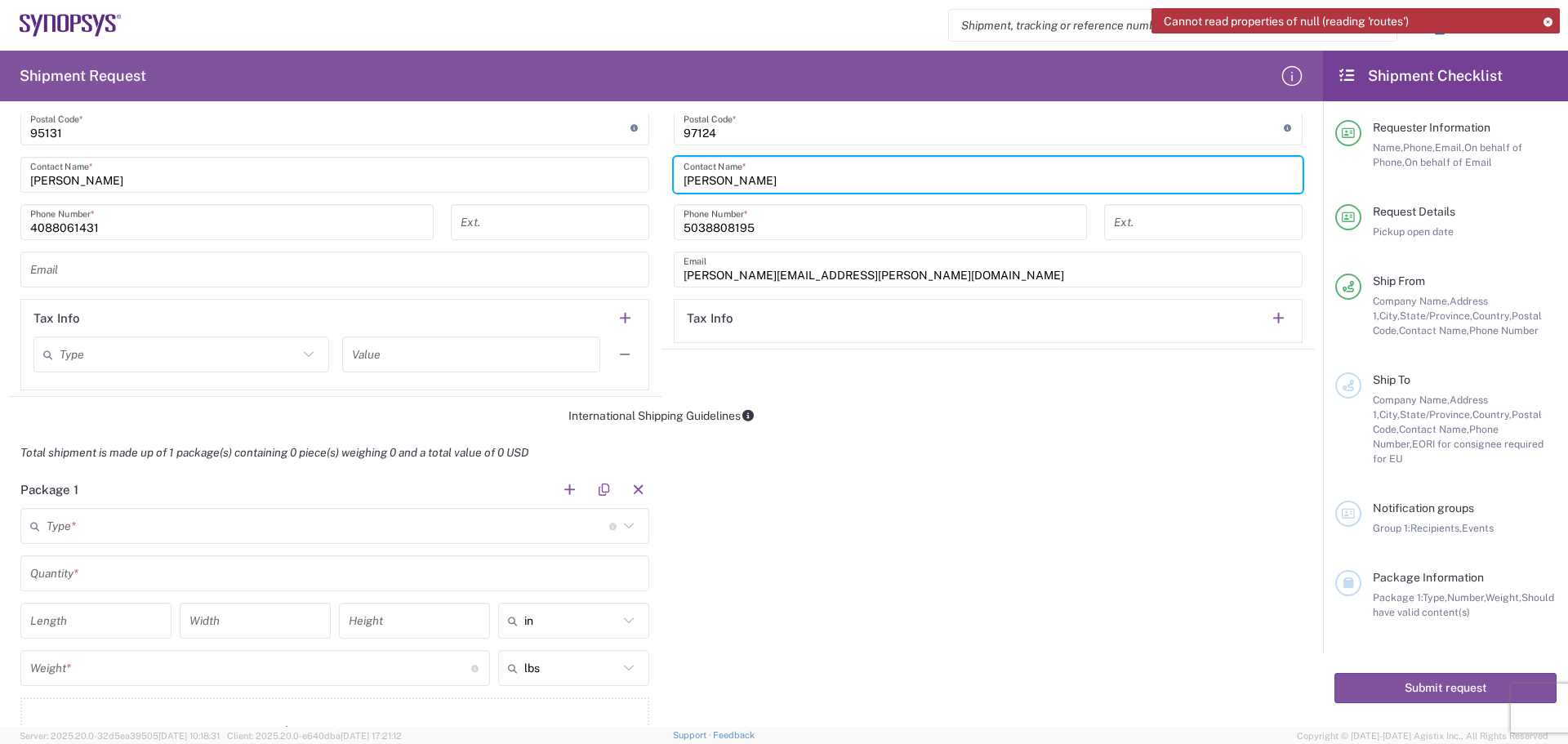
scroll to position [1066, 0]
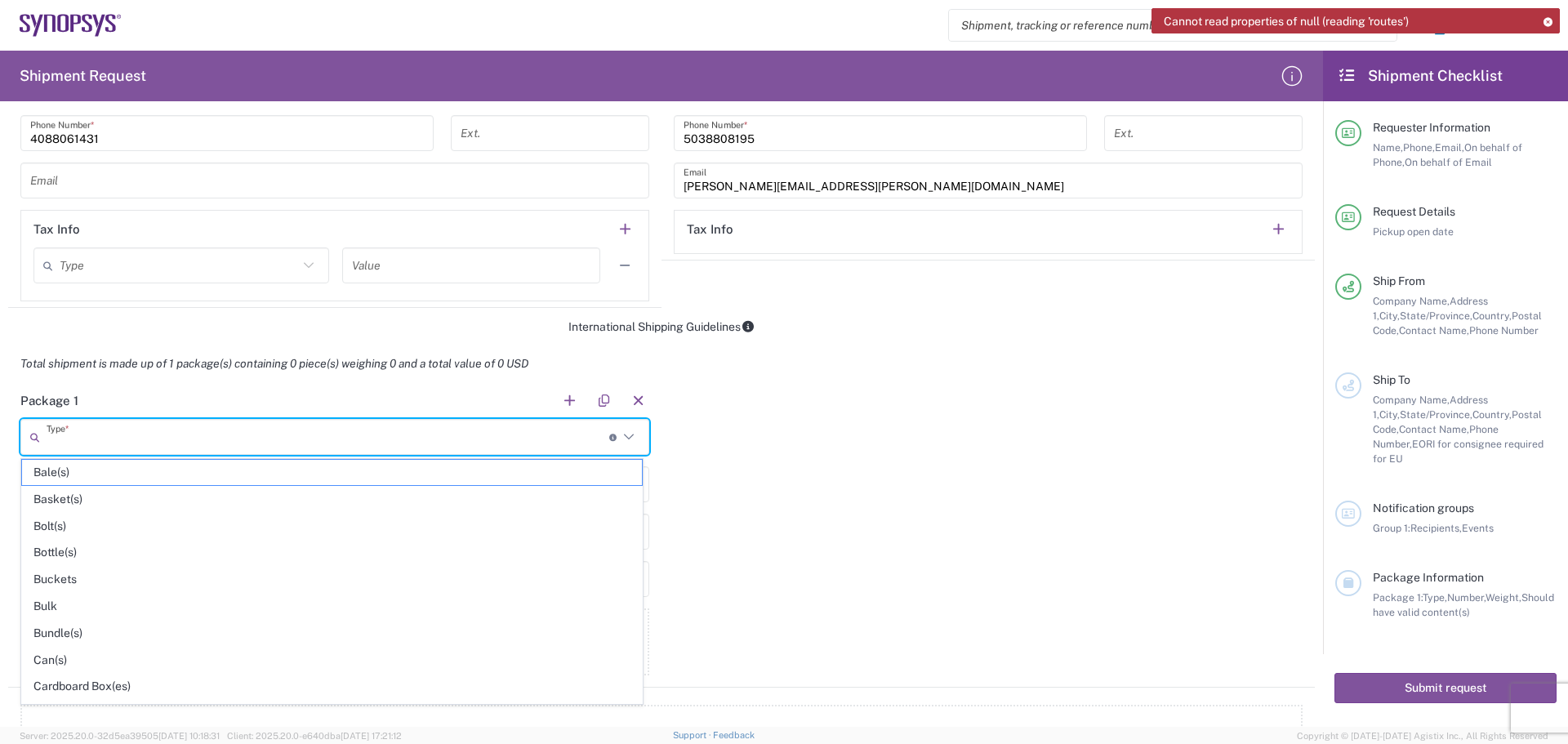
click at [62, 436] on input "text" at bounding box center [328, 437] width 562 height 29
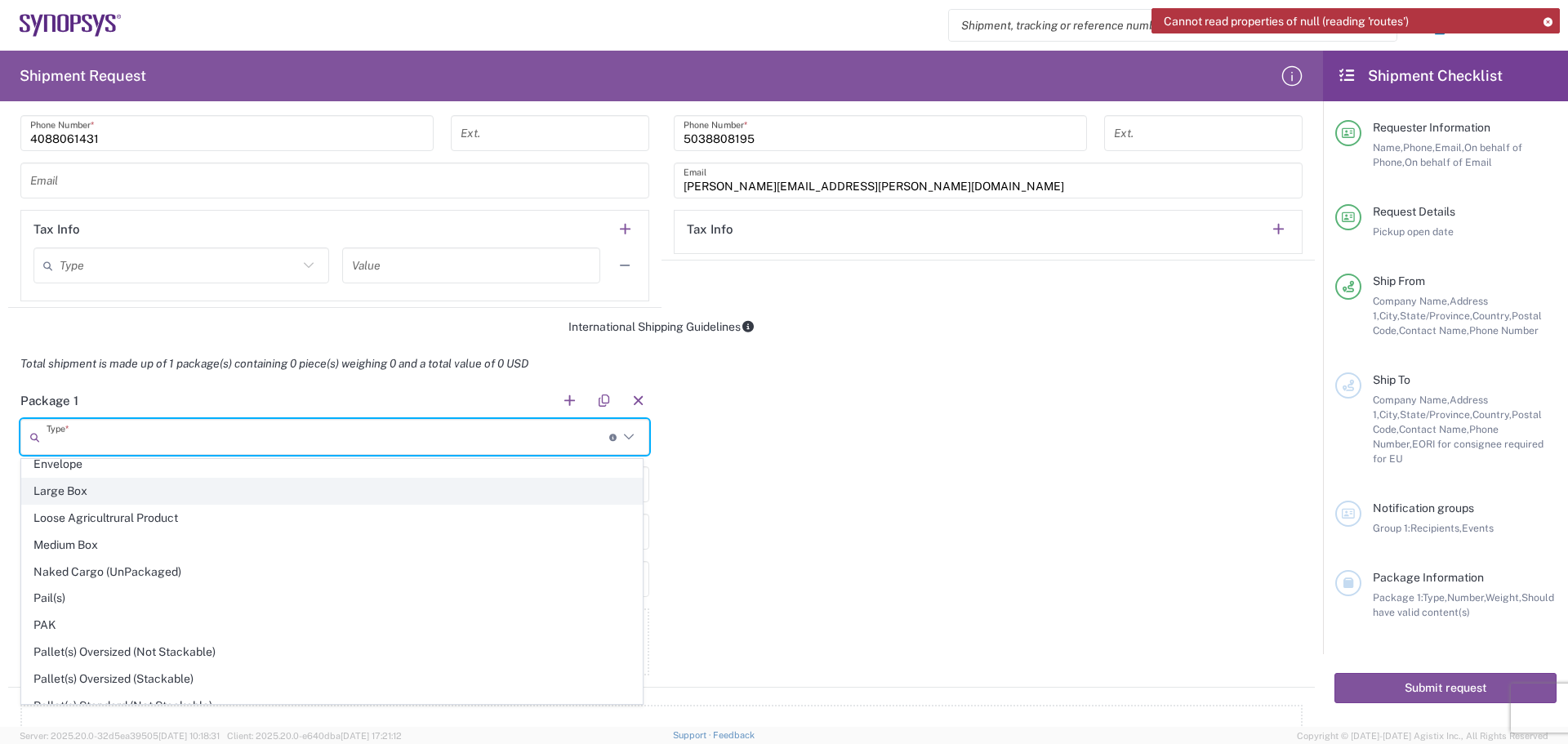
click at [216, 499] on span "Large Box" at bounding box center [332, 492] width 619 height 26
type input "Large Box"
type input "17.5"
type input "12.5"
type input "3"
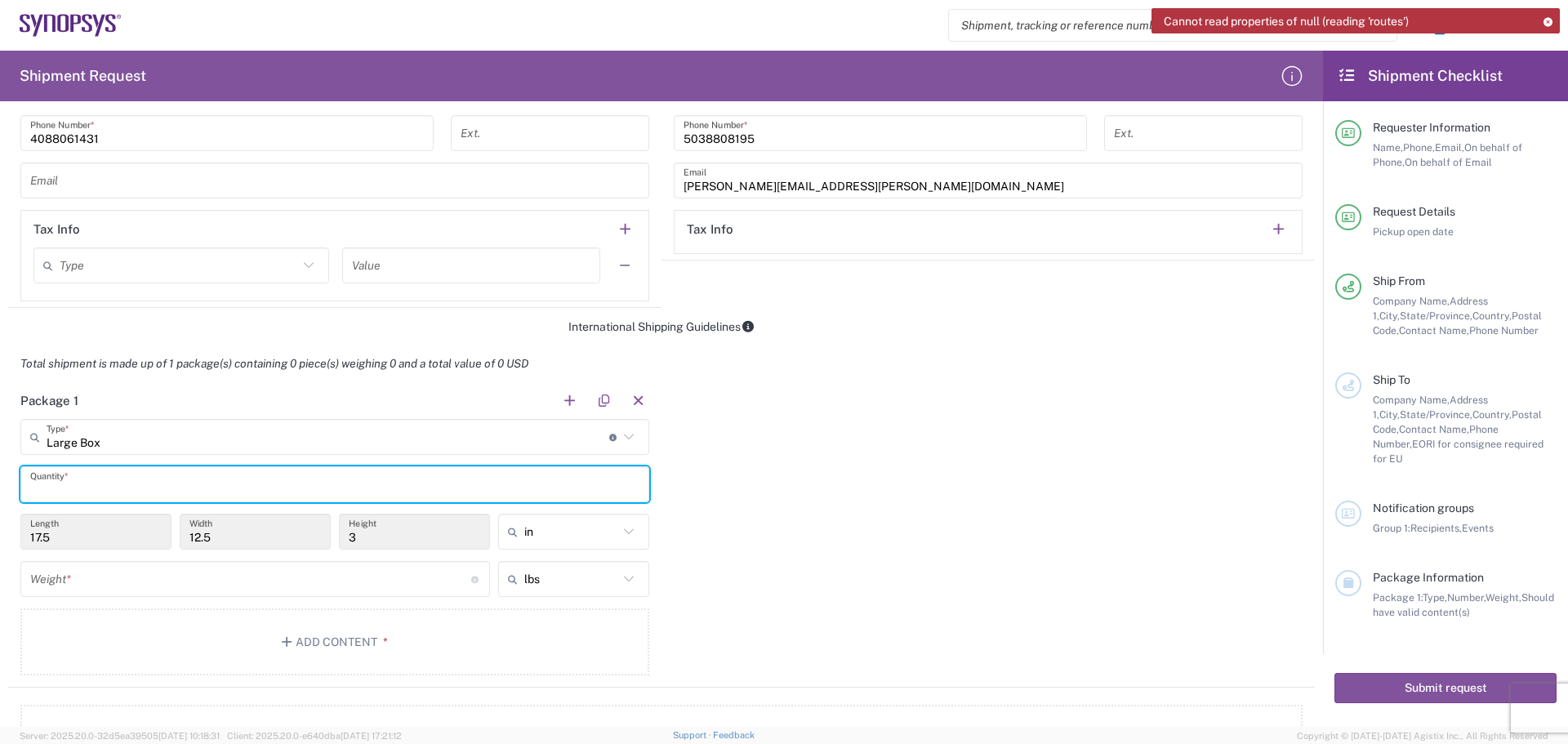
click at [132, 487] on input "text" at bounding box center [335, 485] width 609 height 29
type input "1"
click at [67, 576] on input "number" at bounding box center [251, 579] width 441 height 29
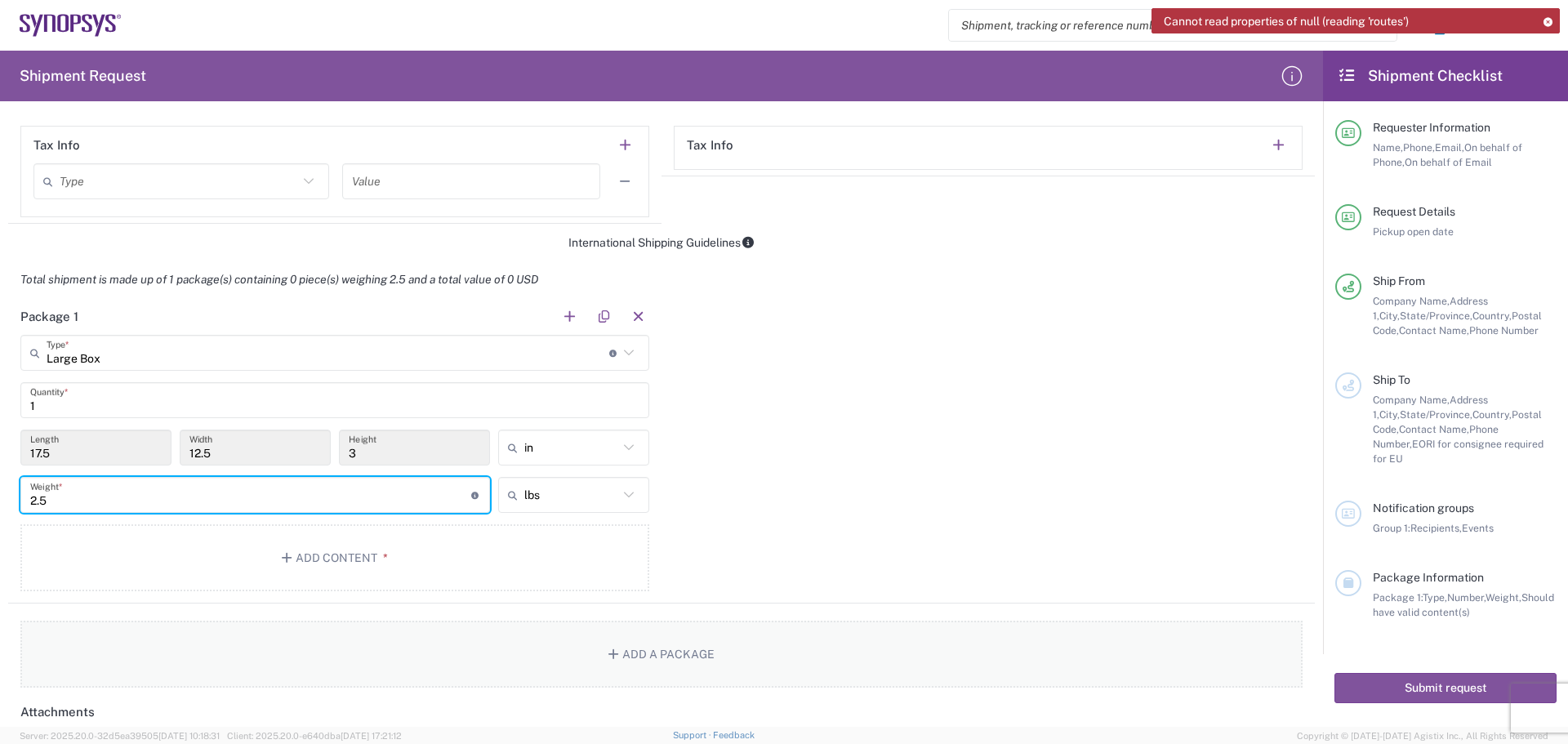
scroll to position [1229, 0]
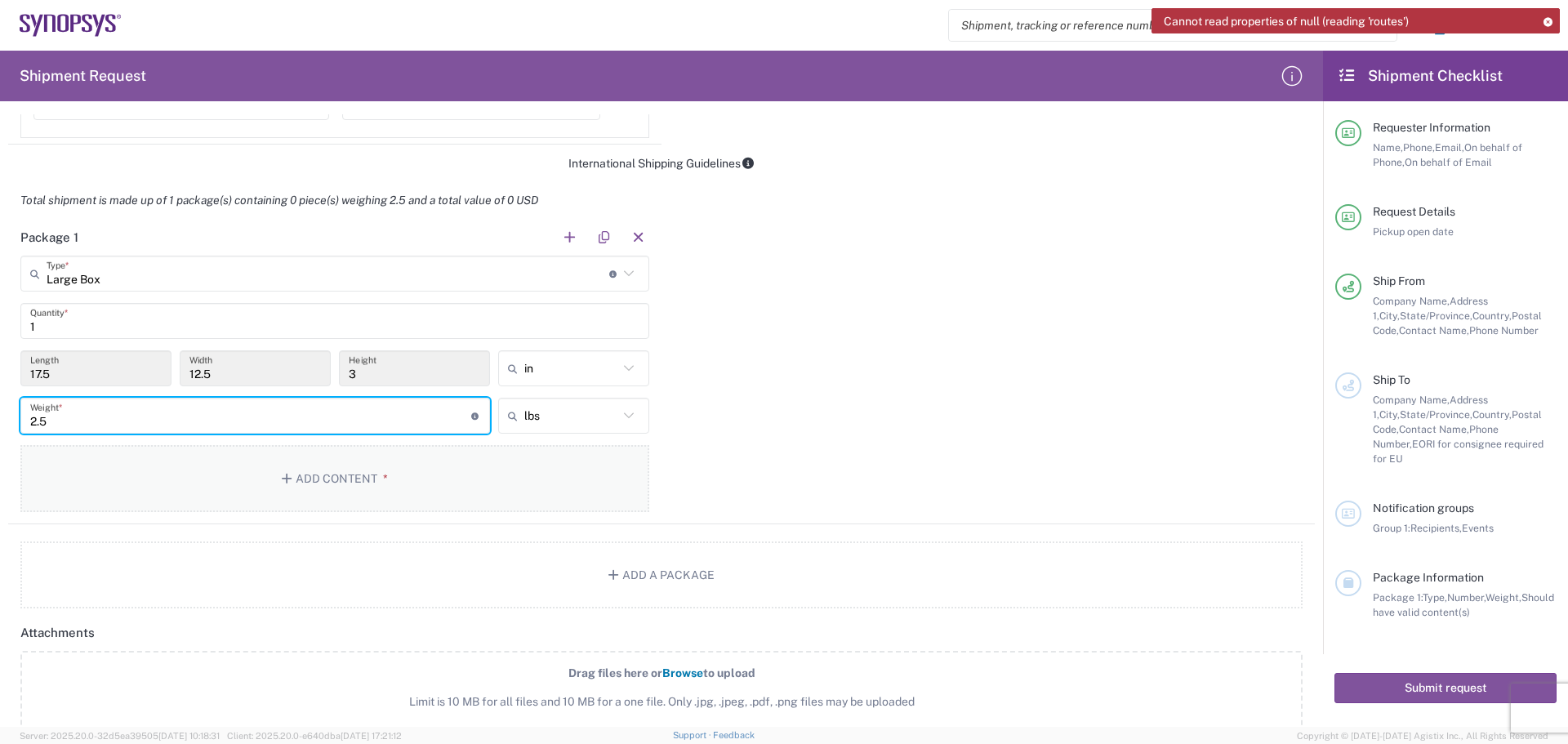
type input "2.5"
click at [341, 472] on button "Add Content *" at bounding box center [335, 478] width 629 height 67
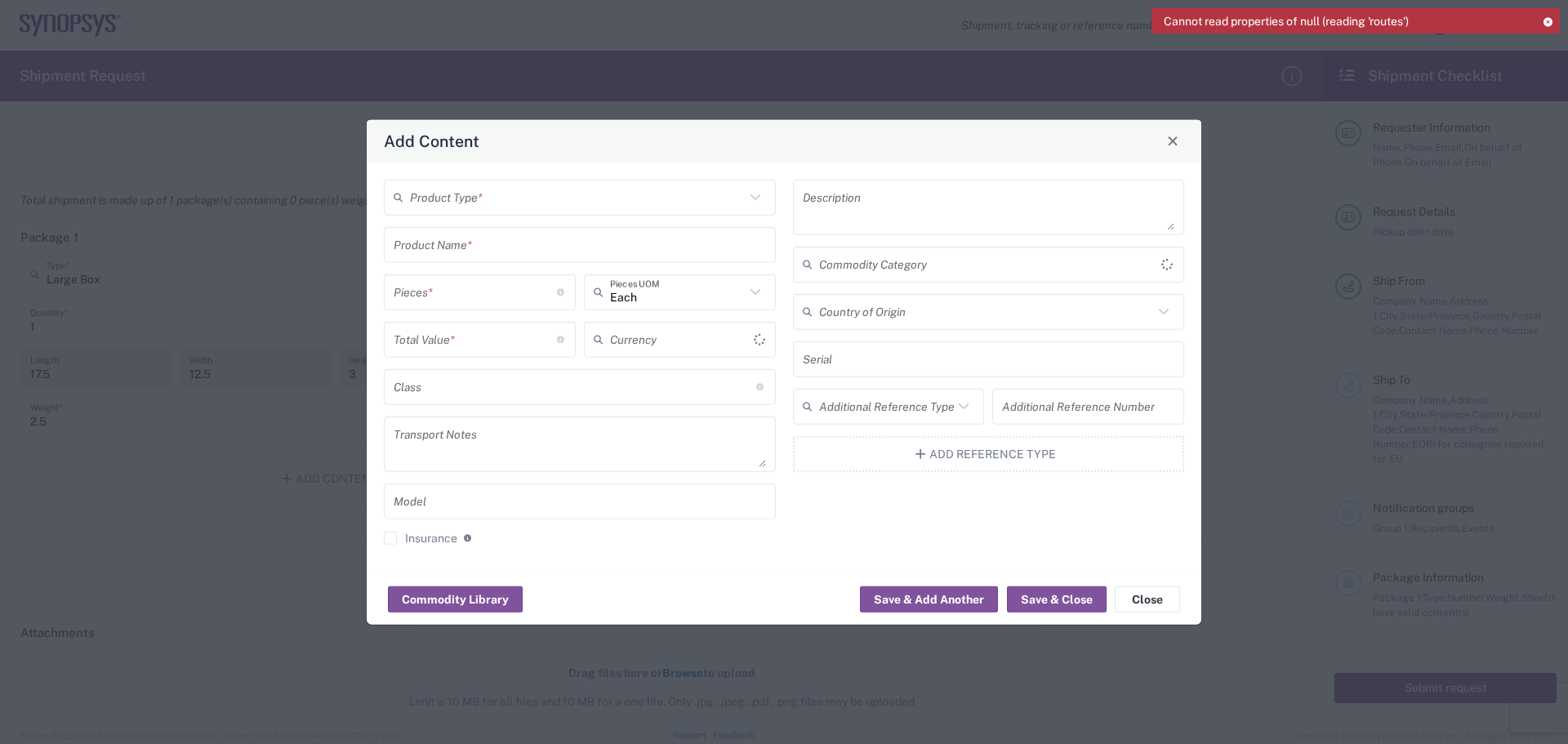
type input "US Dollar"
click at [756, 197] on icon at bounding box center [755, 197] width 21 height 21
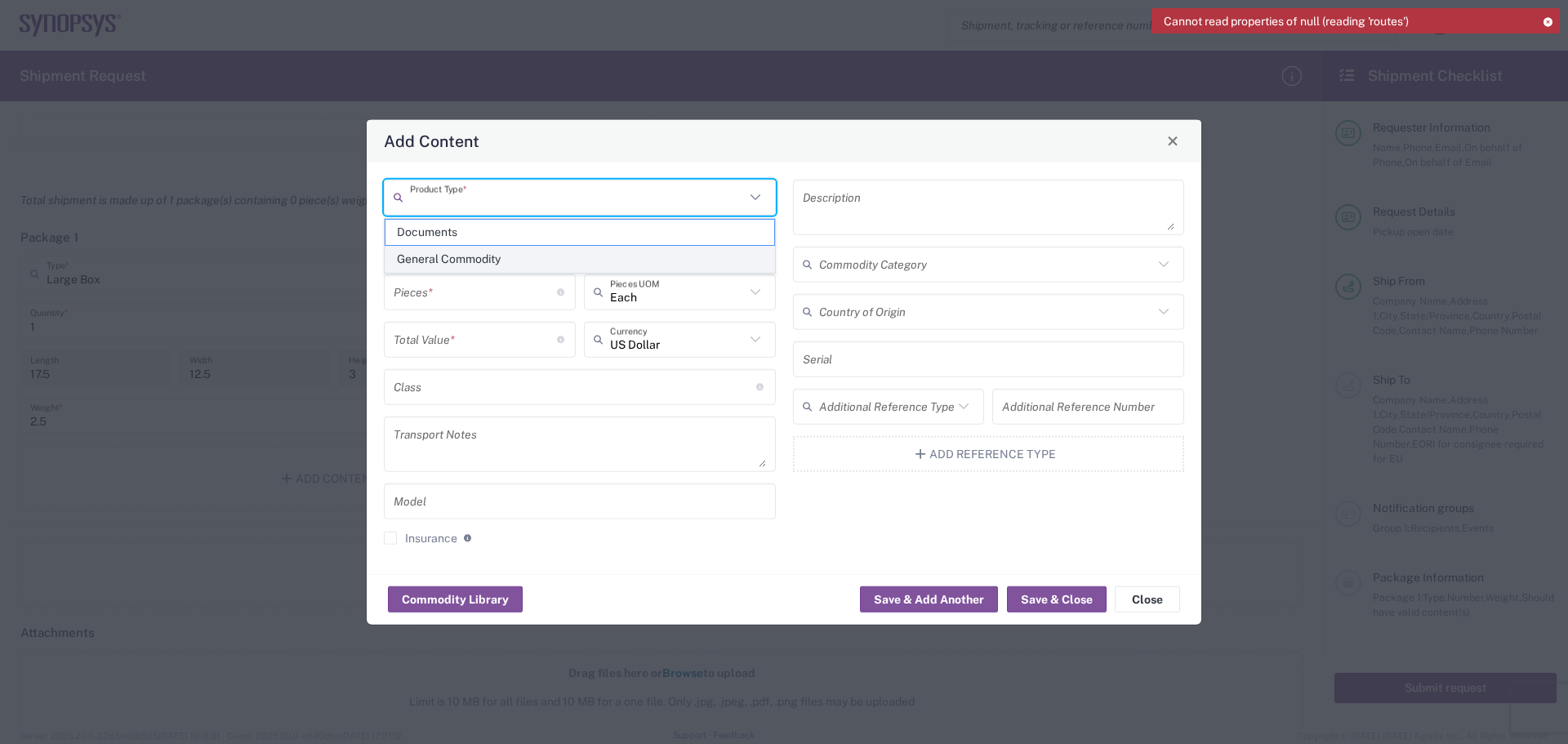
click at [665, 264] on span "General Commodity" at bounding box center [579, 259] width 389 height 26
type input "General Commodity"
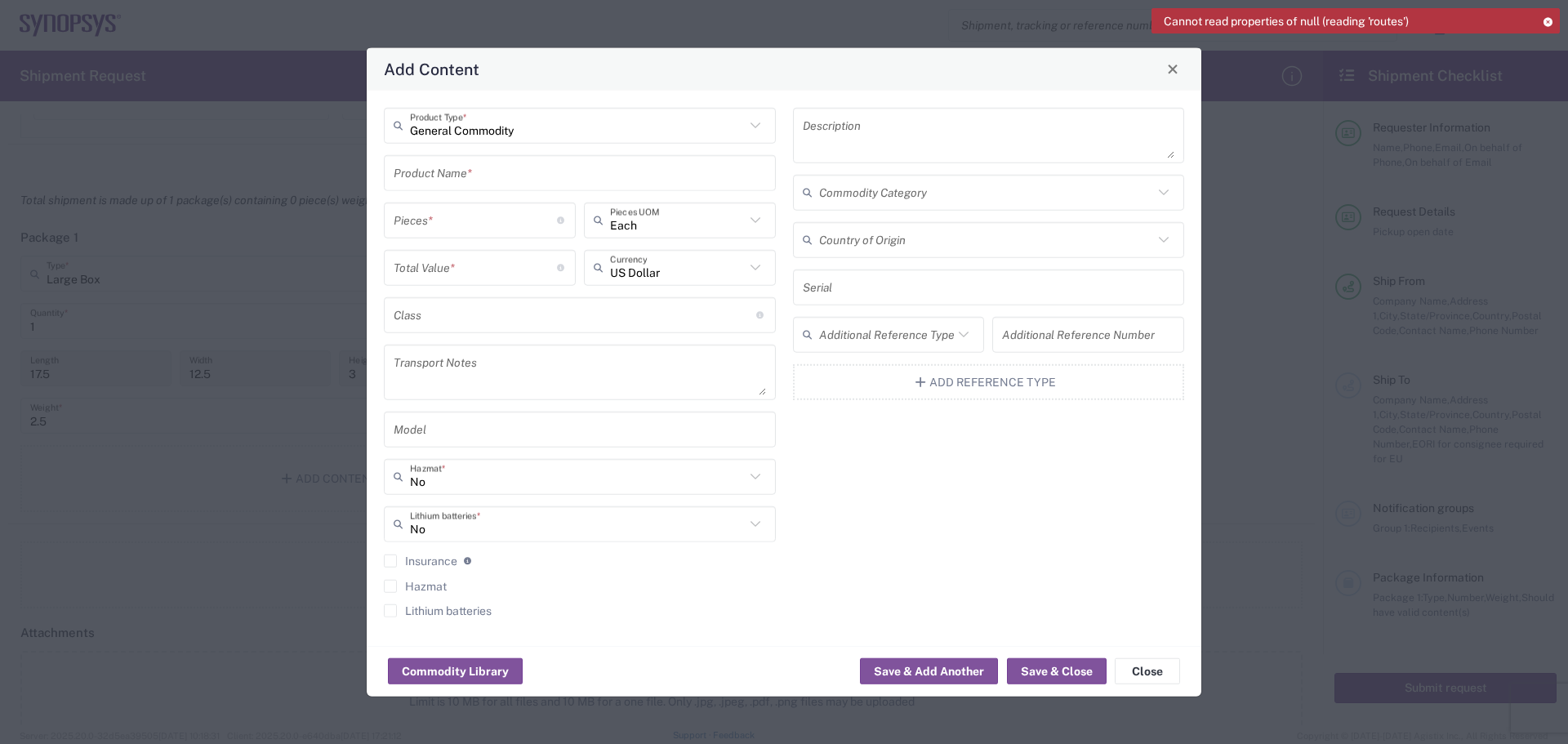
click at [415, 176] on input "text" at bounding box center [579, 172] width 372 height 29
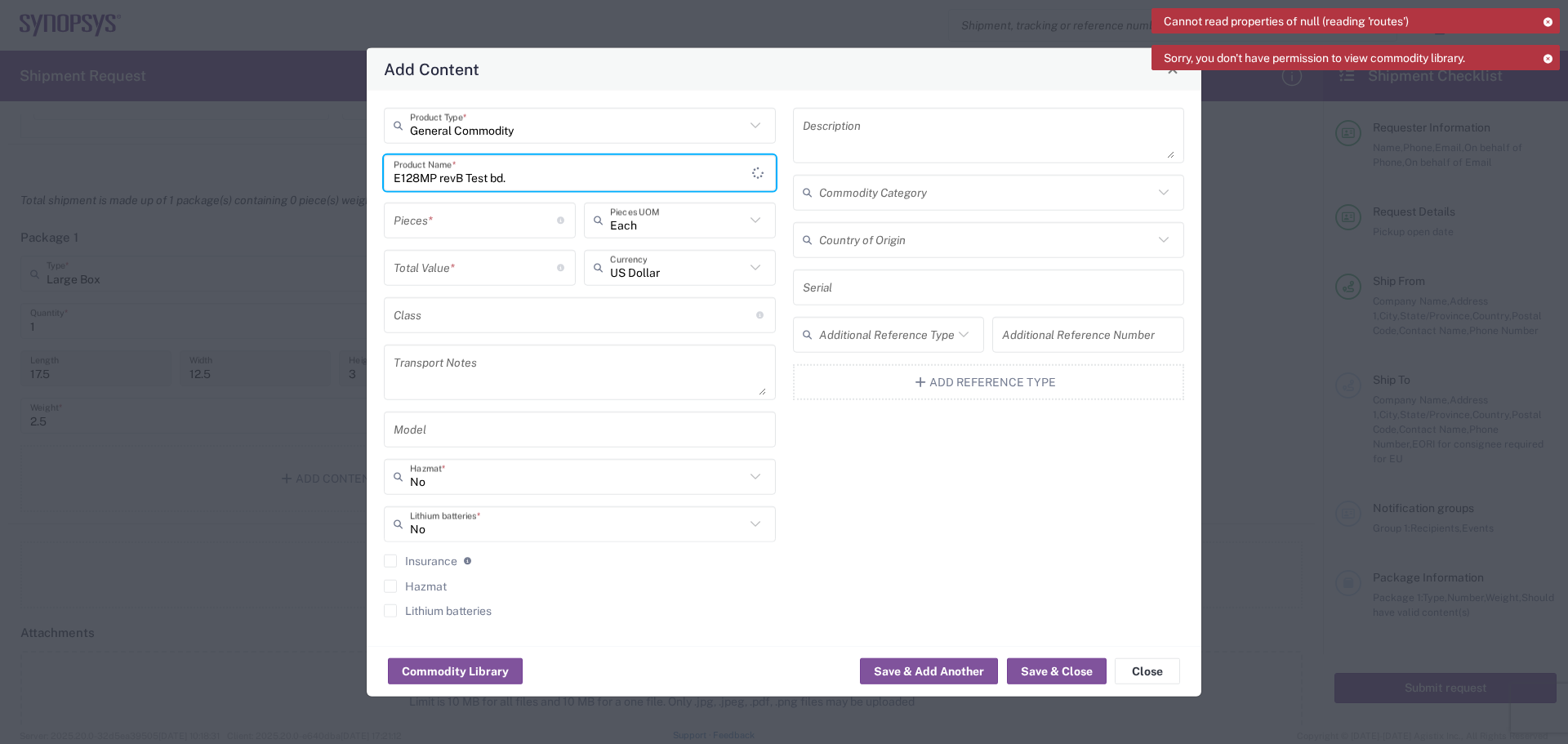
type input "E128MP revB Test bd."
click at [432, 231] on input "number" at bounding box center [475, 220] width 164 height 29
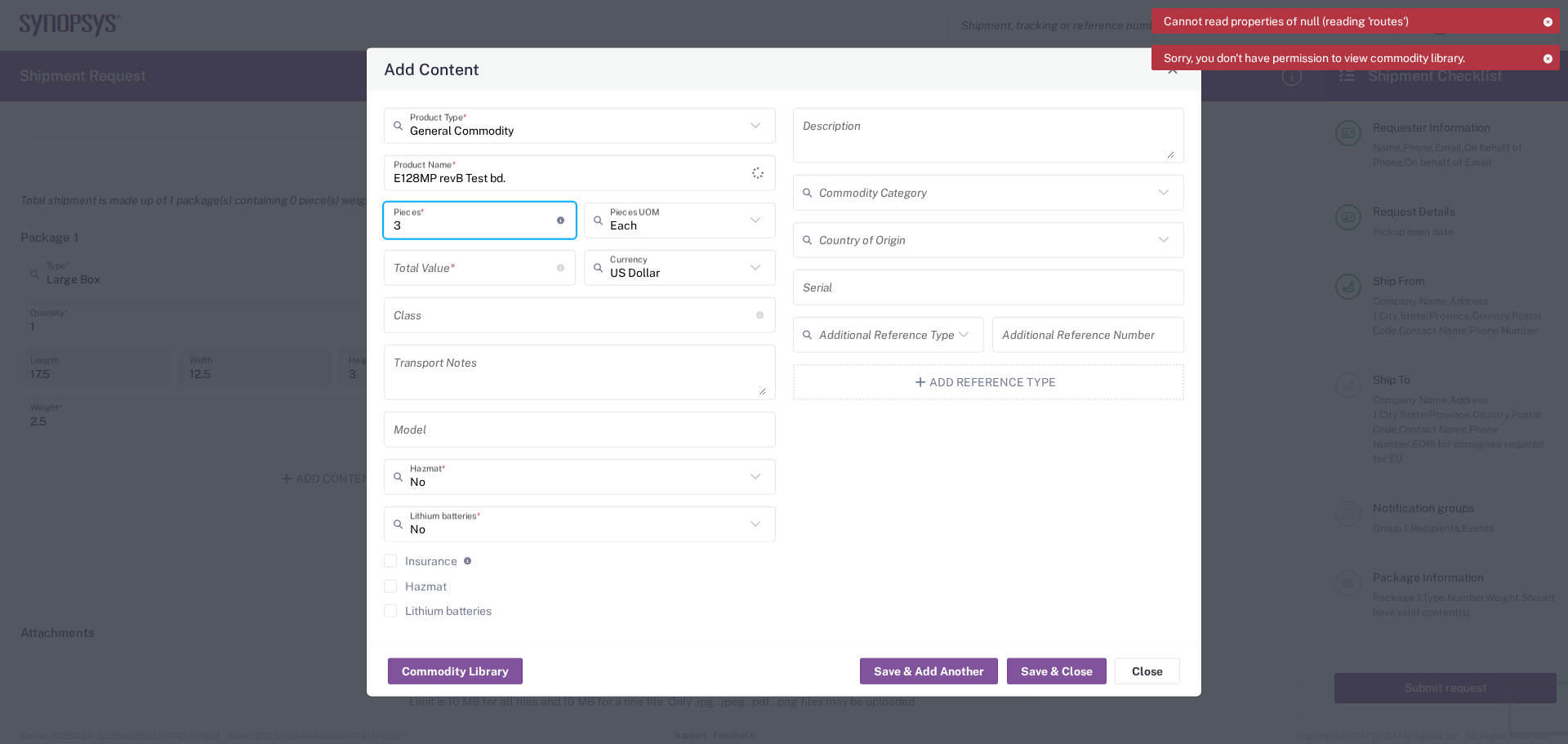
type input "3"
click at [406, 265] on input "number" at bounding box center [475, 267] width 164 height 29
type input "6000"
click at [1163, 241] on icon at bounding box center [1164, 240] width 10 height 6
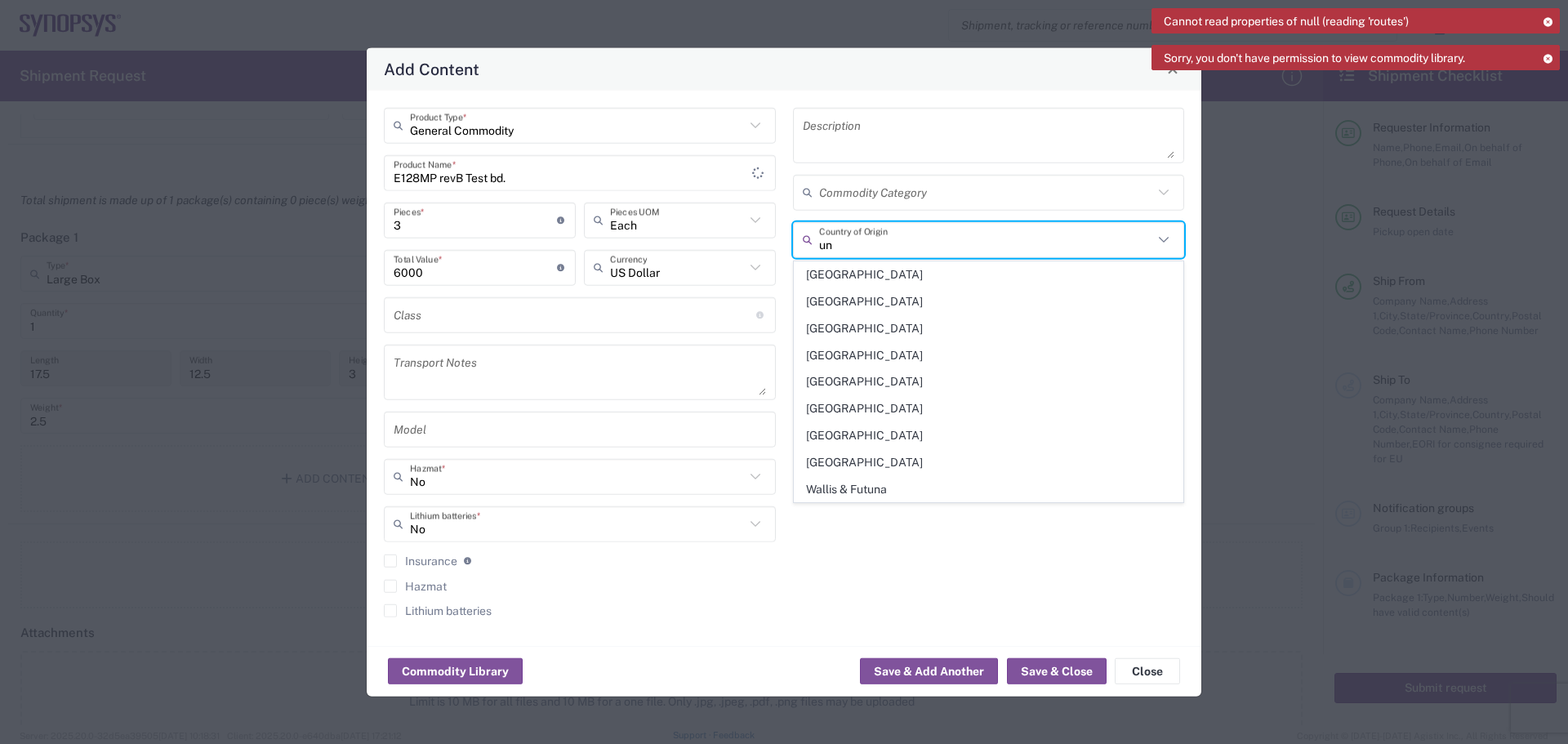
type input "[GEOGRAPHIC_DATA]"
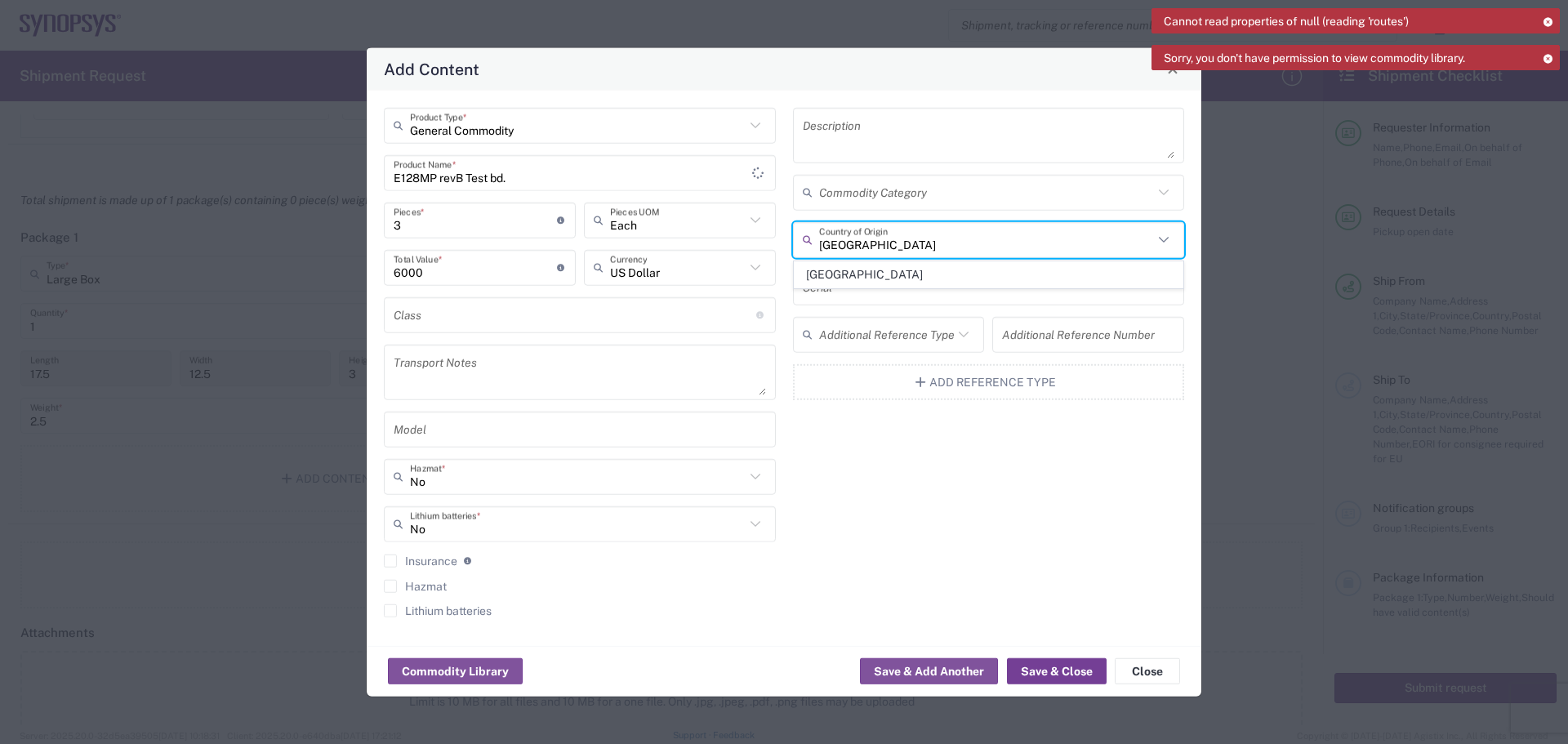
click at [1041, 668] on button "Save & Close" at bounding box center [1056, 671] width 99 height 26
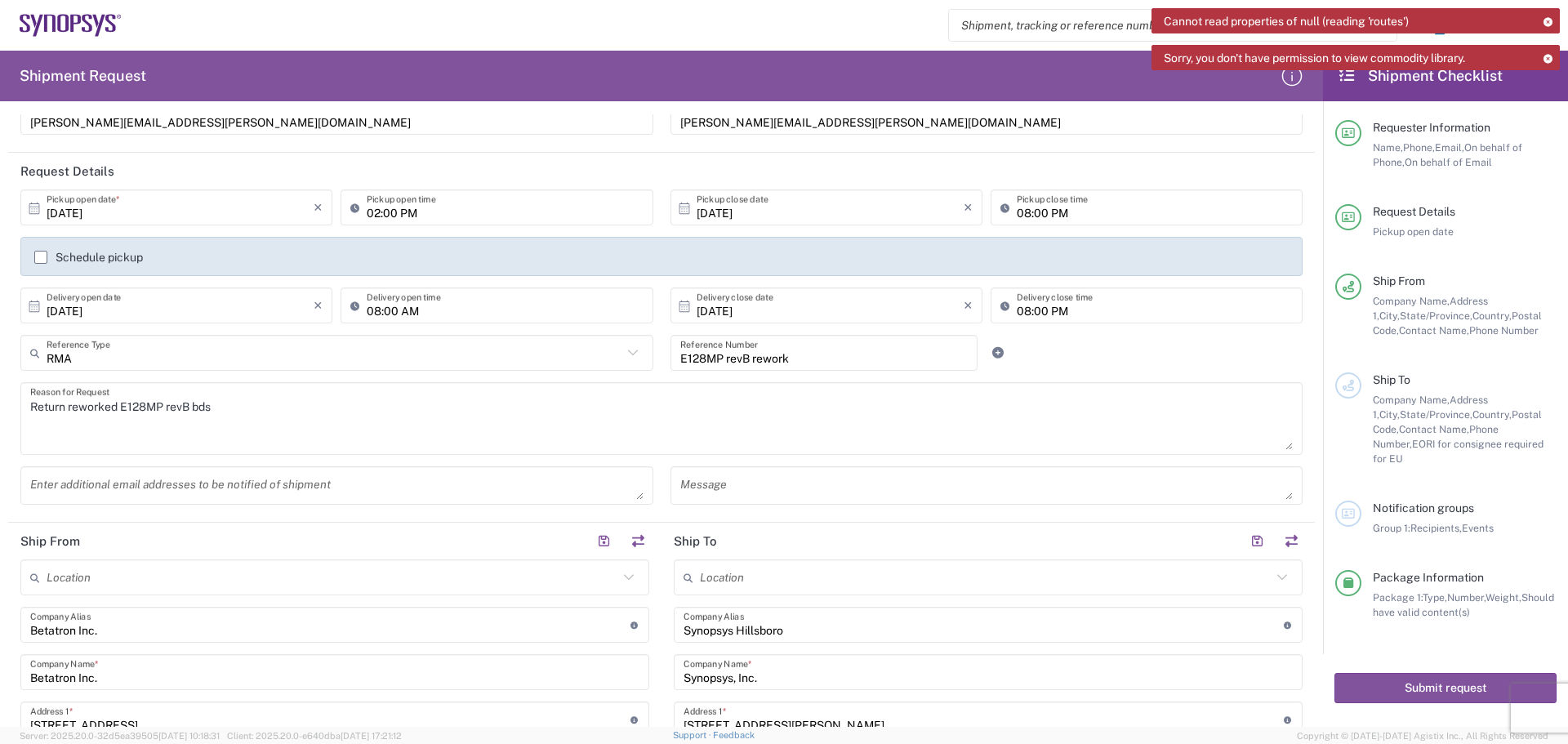
scroll to position [164, 0]
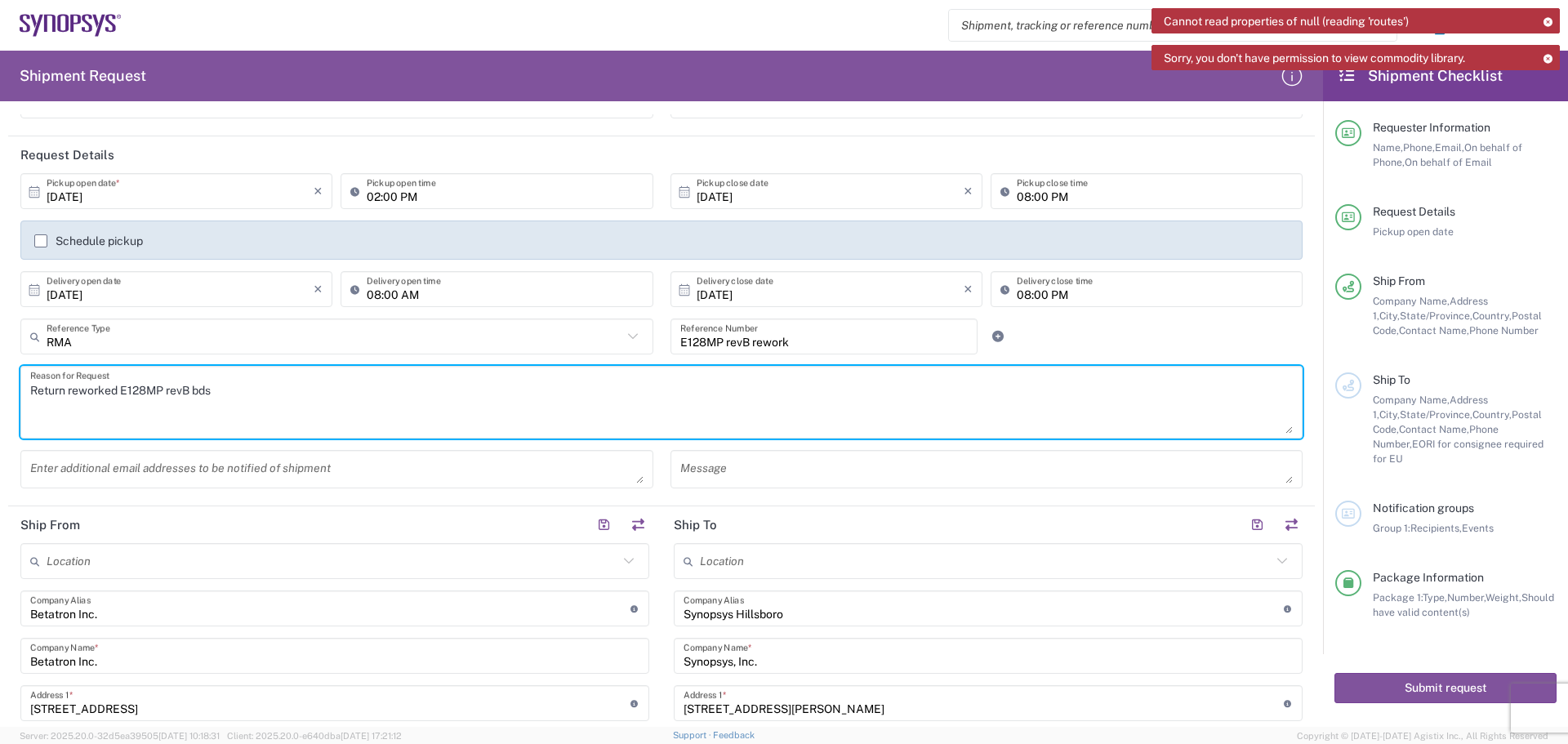
click at [225, 388] on textarea "Return reworked E128MP revB bds" at bounding box center [662, 402] width 1263 height 63
click at [216, 389] on textarea "Return reworked E128MP revB bds.Overnight priority per [PERSON_NAME]" at bounding box center [662, 402] width 1263 height 63
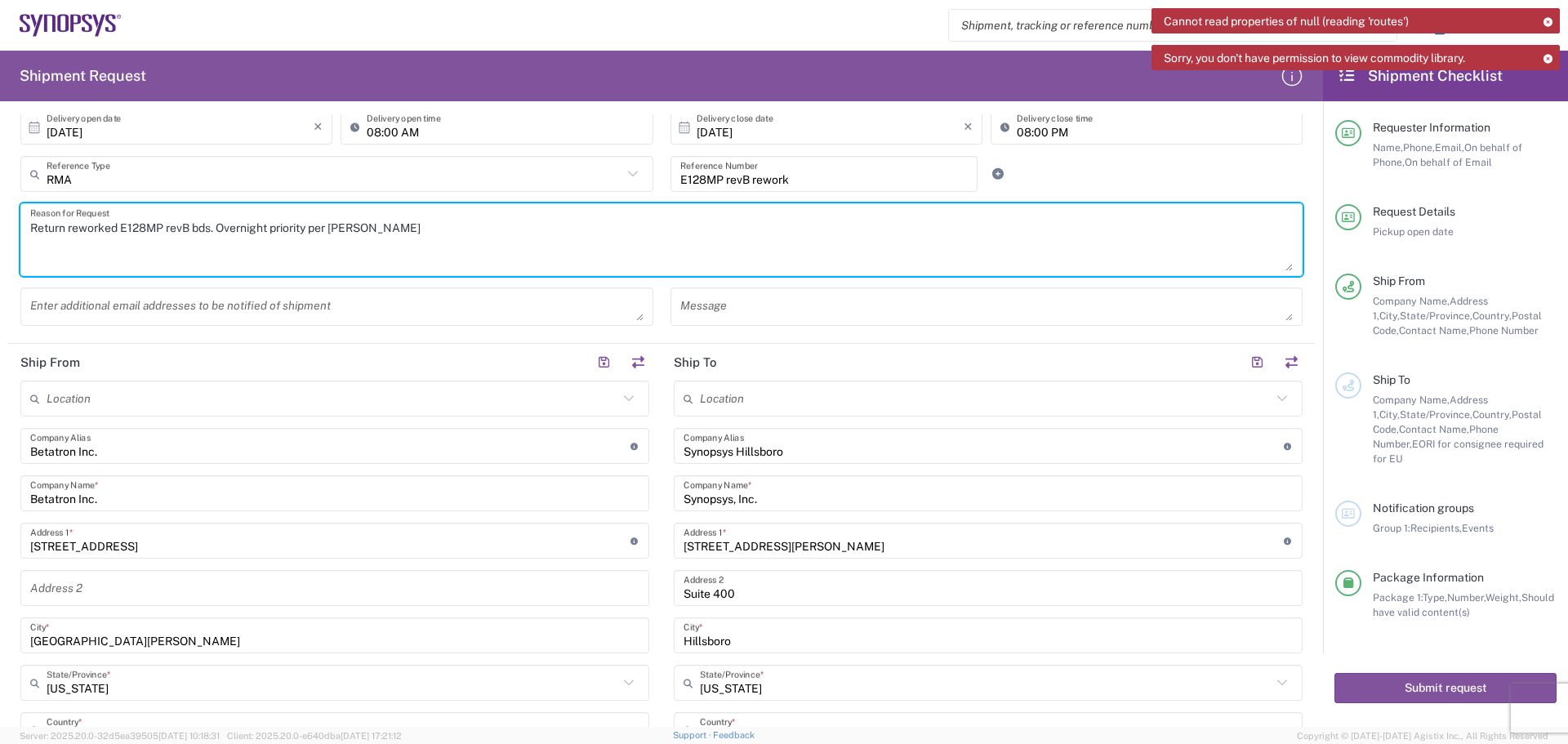
scroll to position [326, 0]
type textarea "Return reworked E128MP revB bds. Overnight priority per [PERSON_NAME]"
click at [44, 308] on textarea at bounding box center [336, 305] width 613 height 29
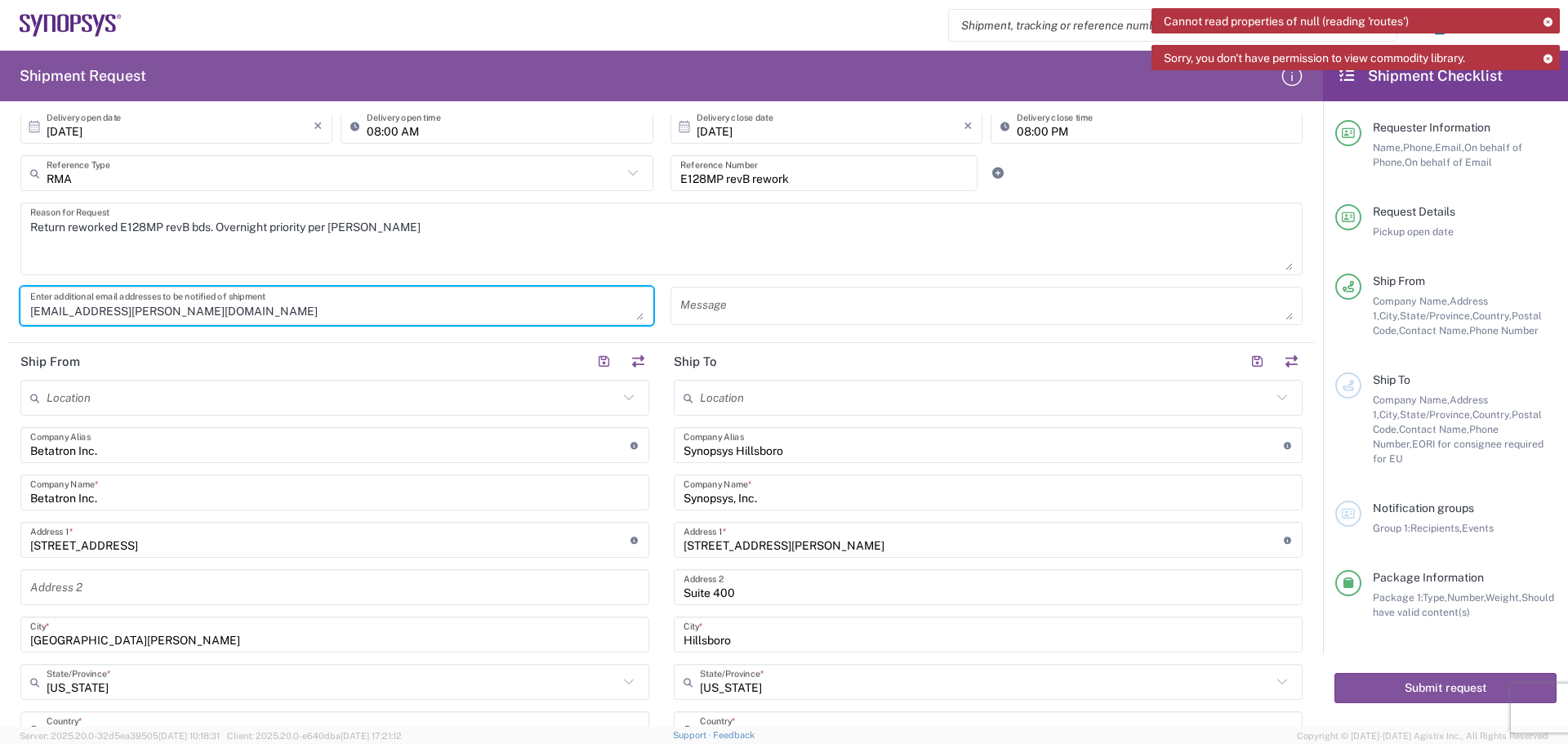
type textarea "[EMAIL_ADDRESS][PERSON_NAME][DOMAIN_NAME]"
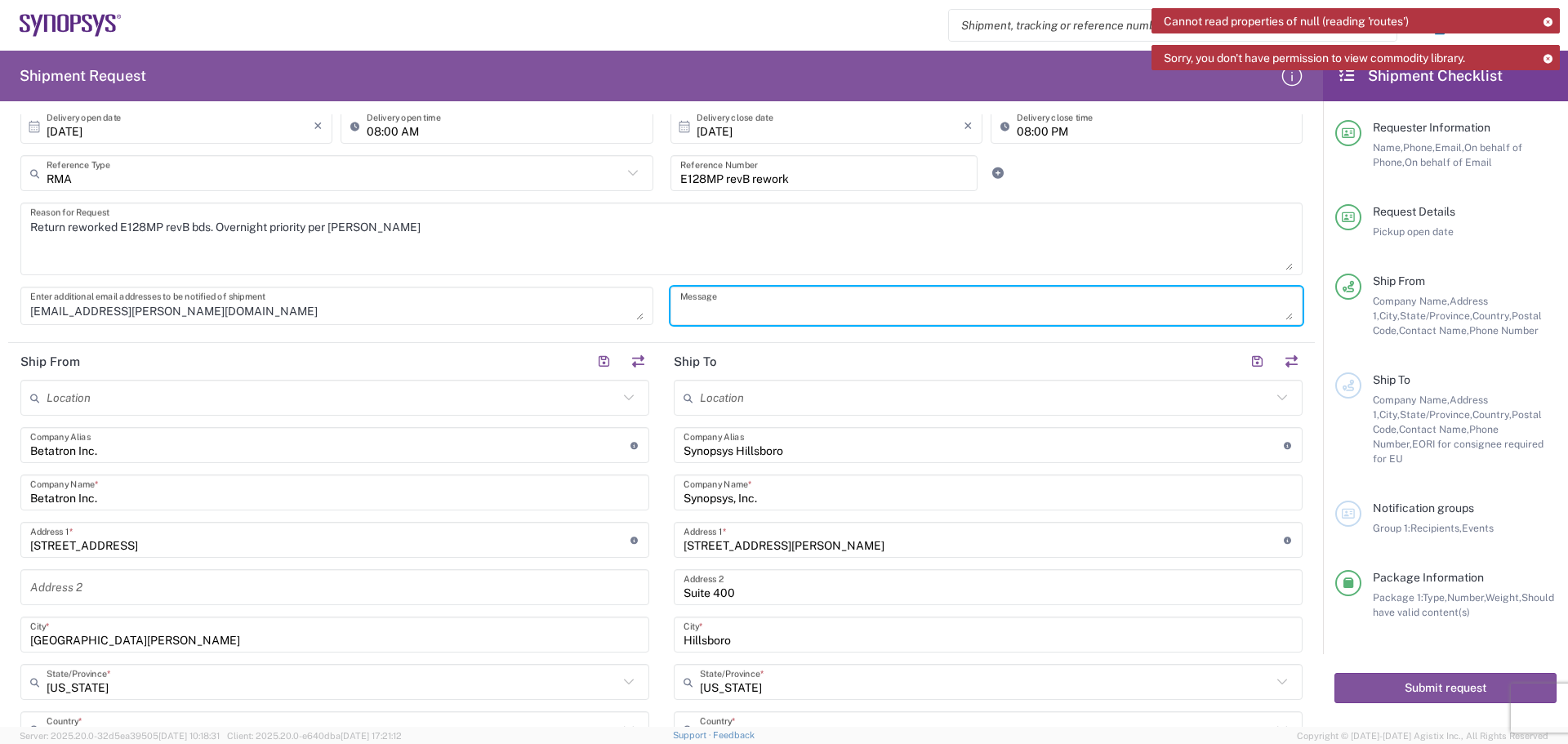
click at [698, 304] on textarea at bounding box center [986, 305] width 613 height 29
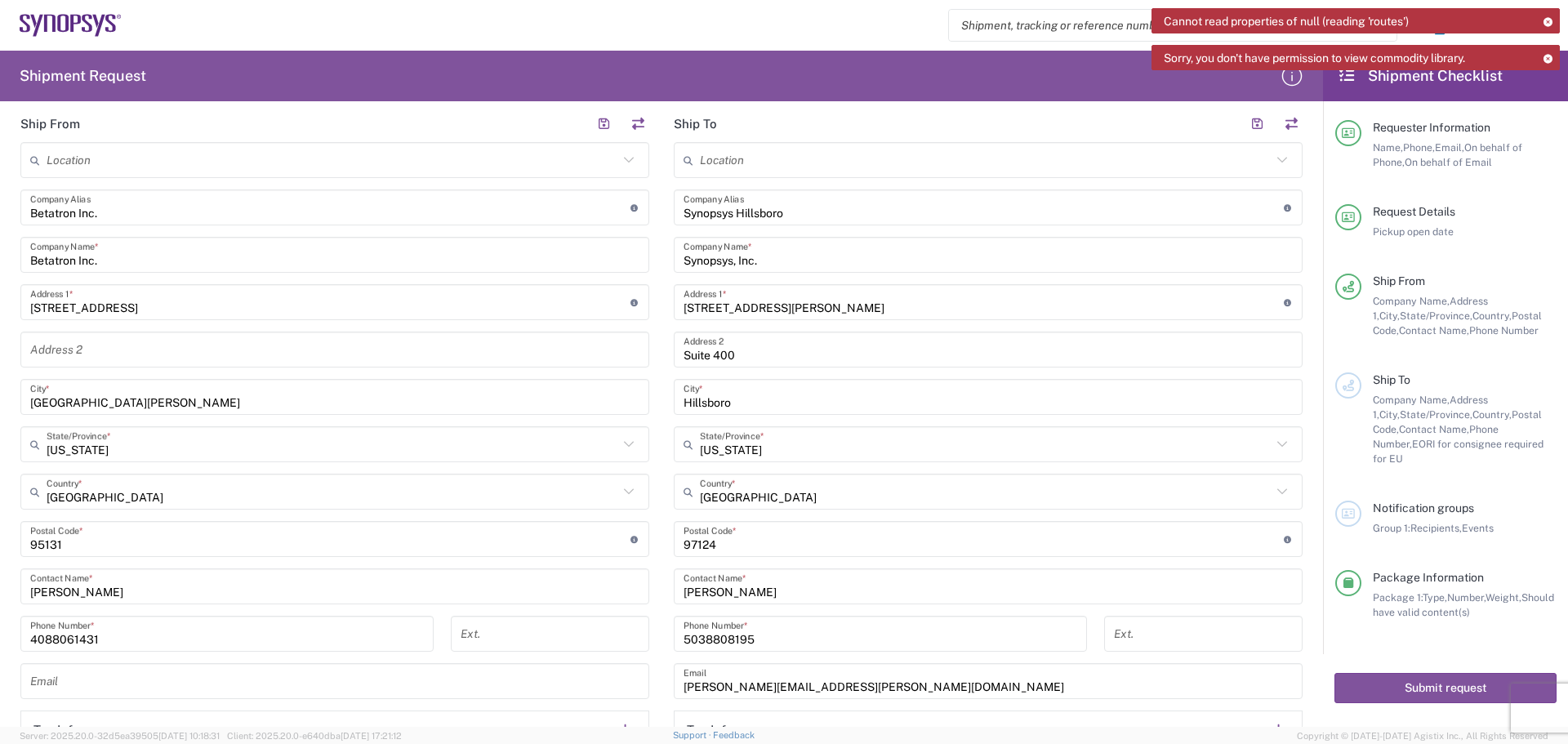
scroll to position [572, 0]
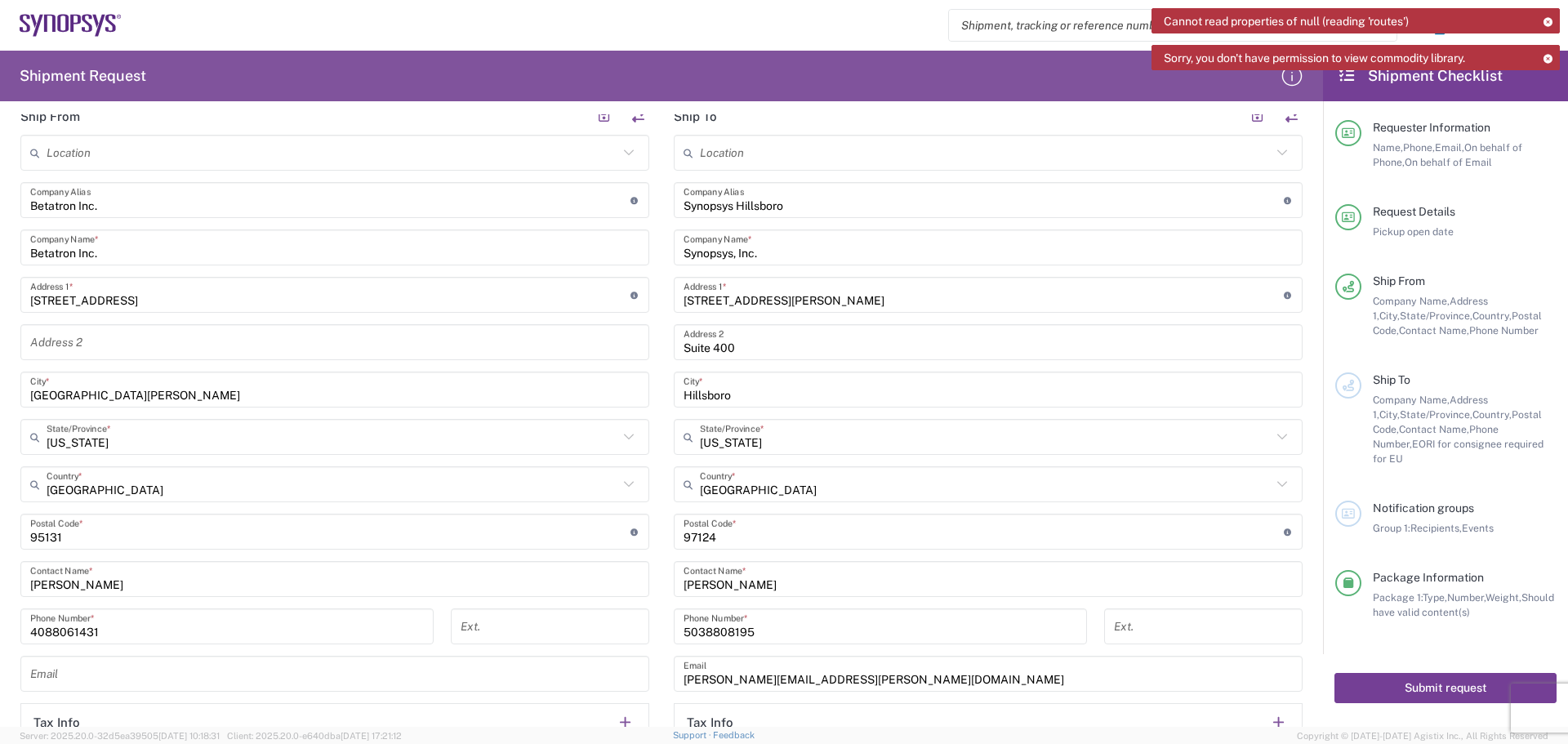
type textarea "E128MP revB rework qty3"
click at [1455, 678] on button "Submit request" at bounding box center [1446, 688] width 222 height 30
